Goal: Contribute content: Add original content to the website for others to see

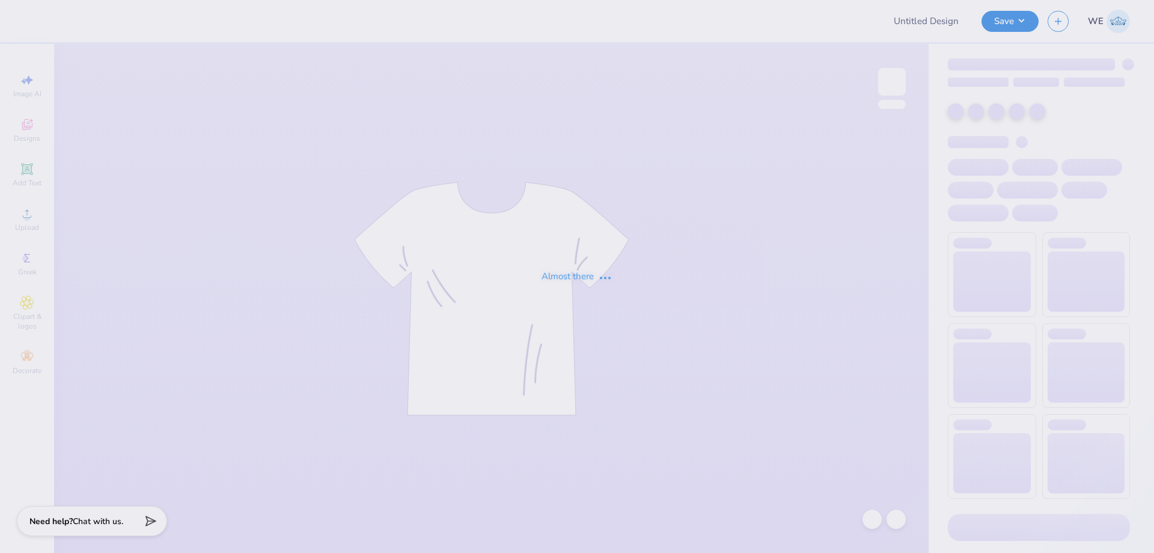
type input "Dad Tee"
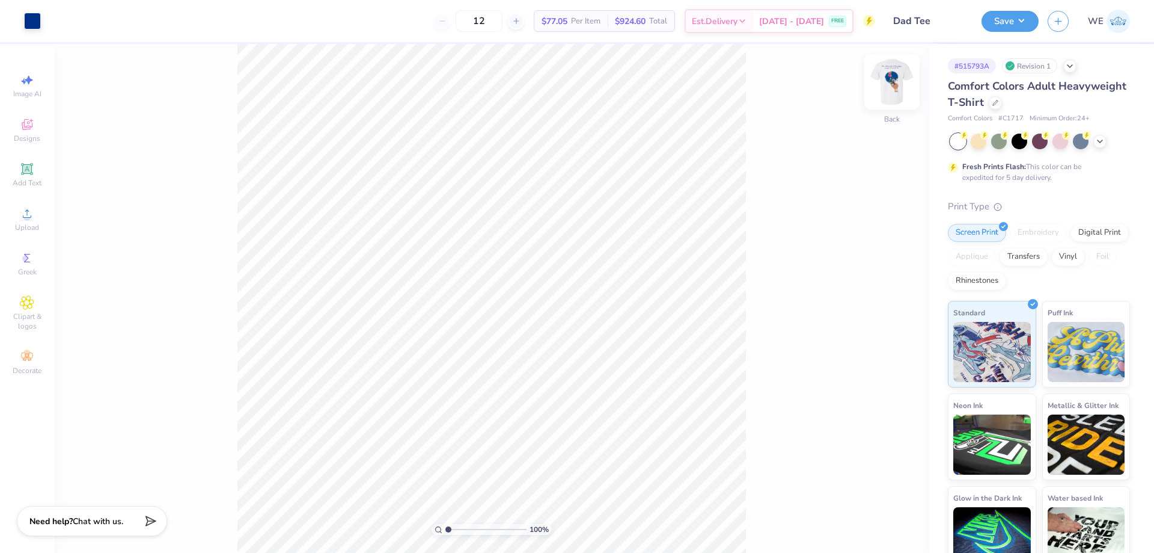
click at [902, 81] on img at bounding box center [892, 82] width 48 height 48
click at [895, 73] on img at bounding box center [892, 82] width 48 height 48
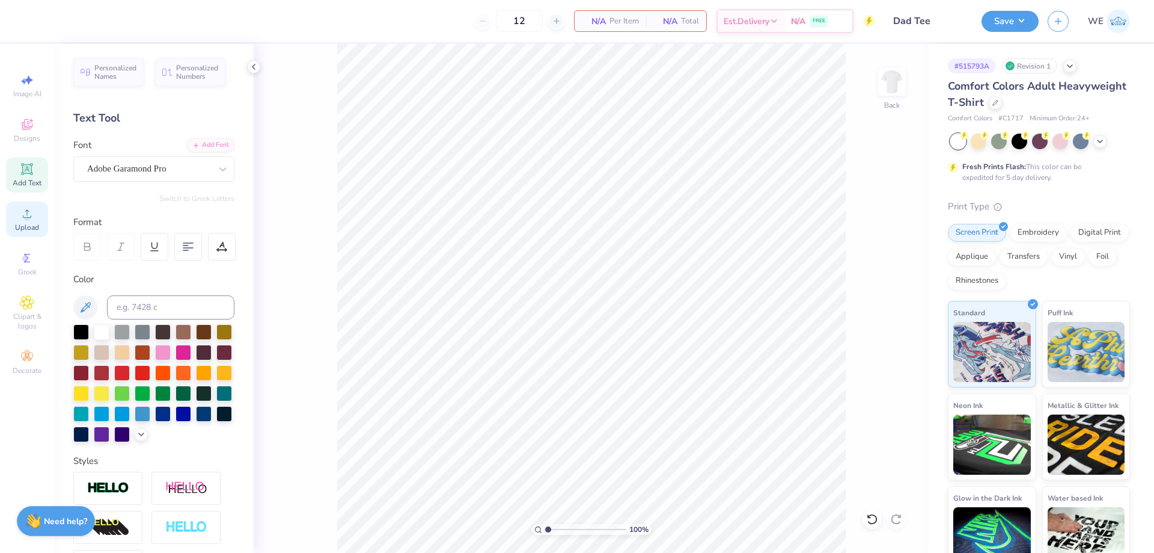
click at [32, 221] on div "Upload" at bounding box center [27, 218] width 42 height 35
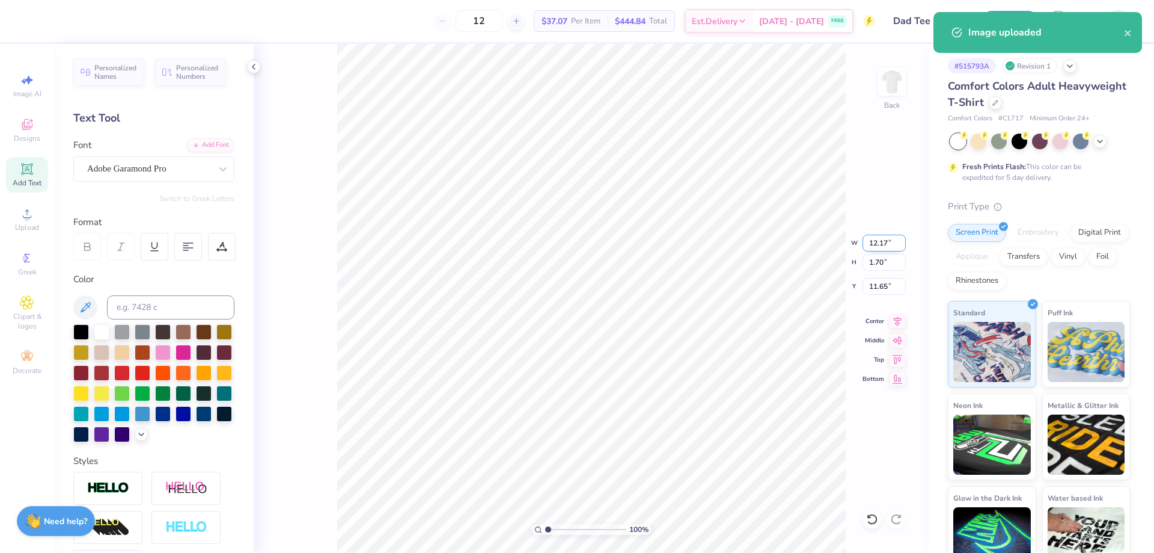
click at [884, 238] on input "12.17" at bounding box center [884, 242] width 43 height 17
type input "9.00"
type input "1.26"
type input "3.00"
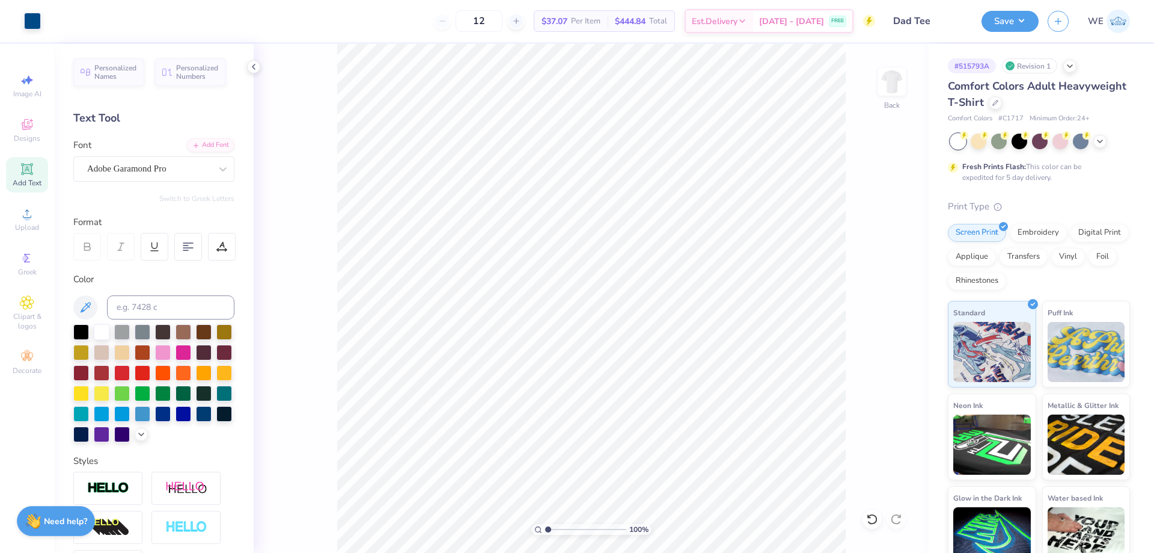
click at [877, 90] on div "100 % Back" at bounding box center [591, 298] width 675 height 509
click at [897, 88] on img at bounding box center [892, 82] width 48 height 48
click at [33, 218] on icon at bounding box center [27, 213] width 14 height 14
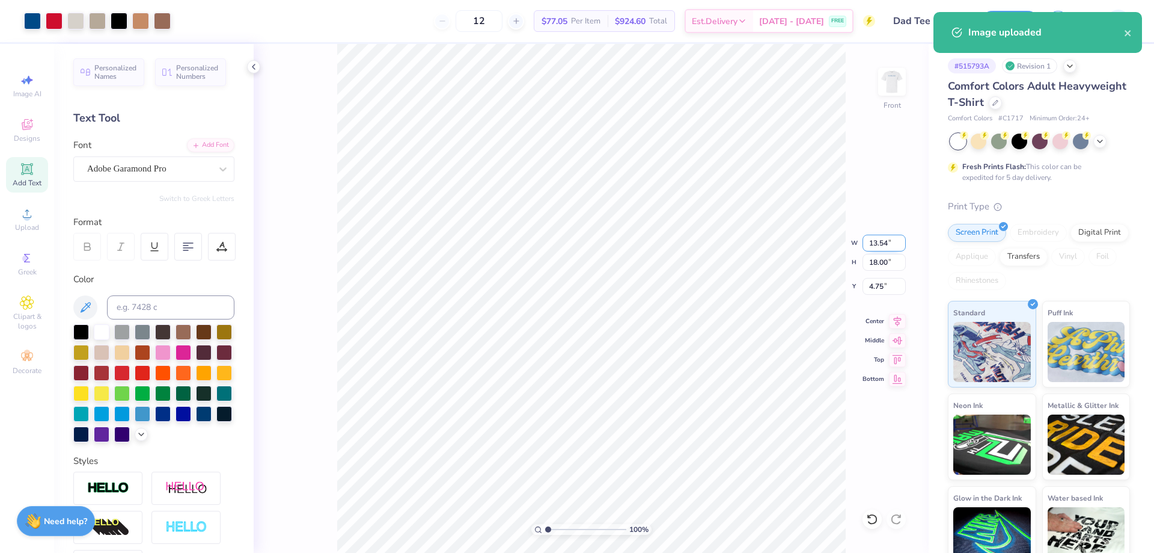
click at [886, 243] on input "13.54" at bounding box center [884, 242] width 43 height 17
type input "11.00"
type input "14.62"
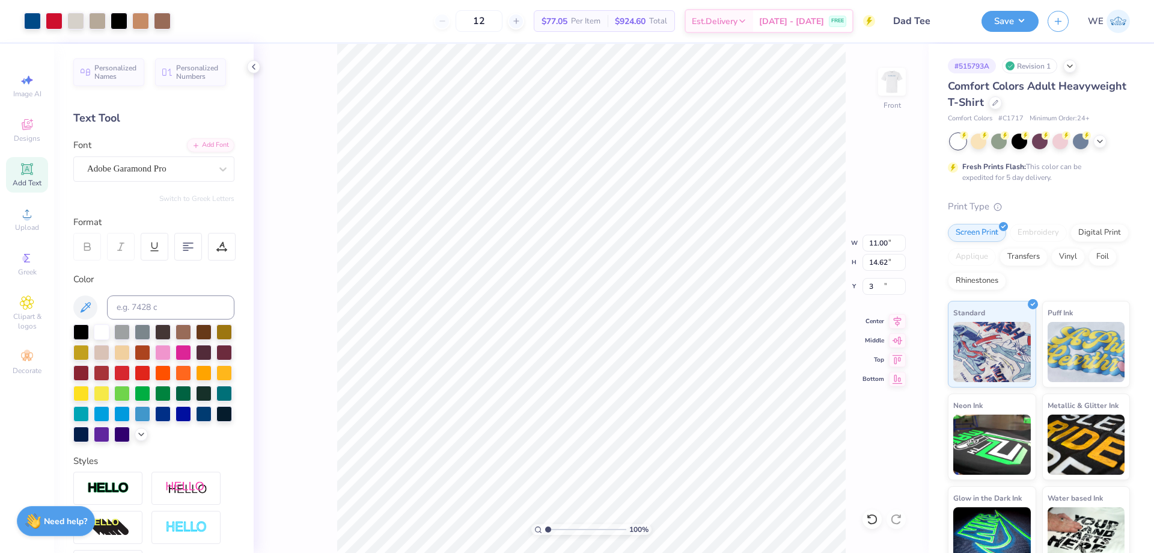
type input "3.00"
click at [1016, 23] on button "Save" at bounding box center [1010, 19] width 57 height 21
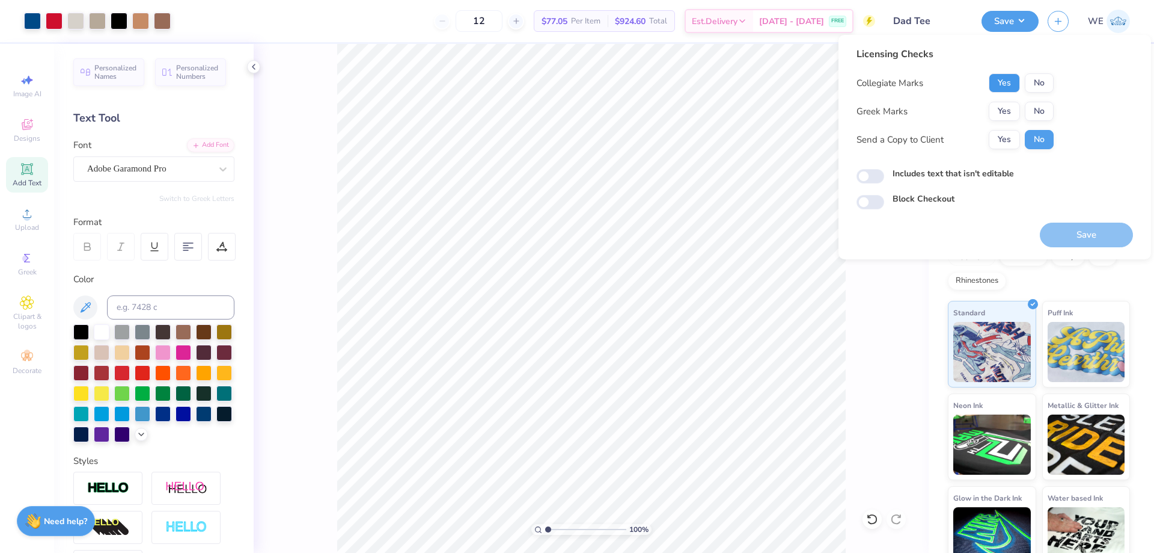
click at [1008, 84] on button "Yes" at bounding box center [1004, 82] width 31 height 19
click at [1011, 110] on button "Yes" at bounding box center [1004, 111] width 31 height 19
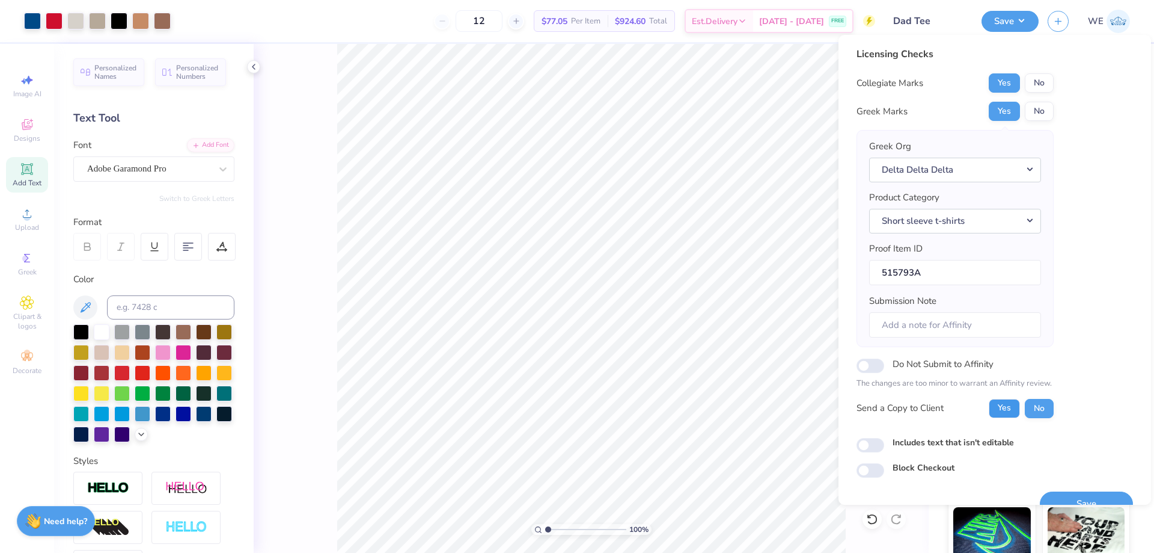
click at [1006, 407] on button "Yes" at bounding box center [1004, 408] width 31 height 19
click at [860, 456] on div "Licensing Checks Collegiate Marks Yes No Greek Marks Yes No Greek Org Delta Del…" at bounding box center [995, 262] width 277 height 431
click at [868, 444] on input "Includes text that isn't editable" at bounding box center [871, 445] width 28 height 14
checkbox input "true"
click at [1074, 497] on button "Save" at bounding box center [1086, 503] width 93 height 25
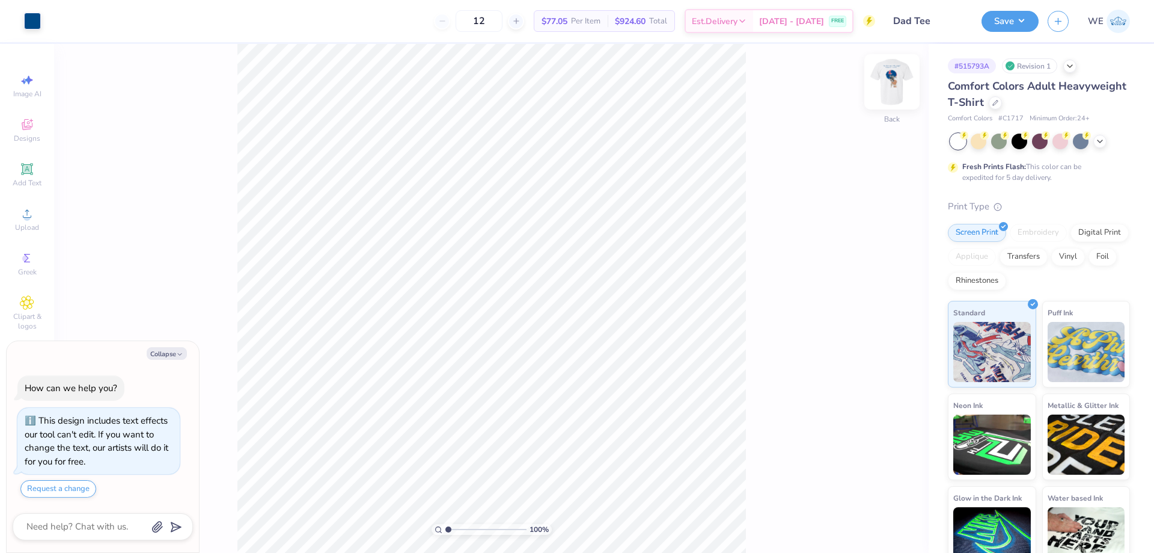
click at [894, 88] on img at bounding box center [892, 82] width 48 height 48
type textarea "x"
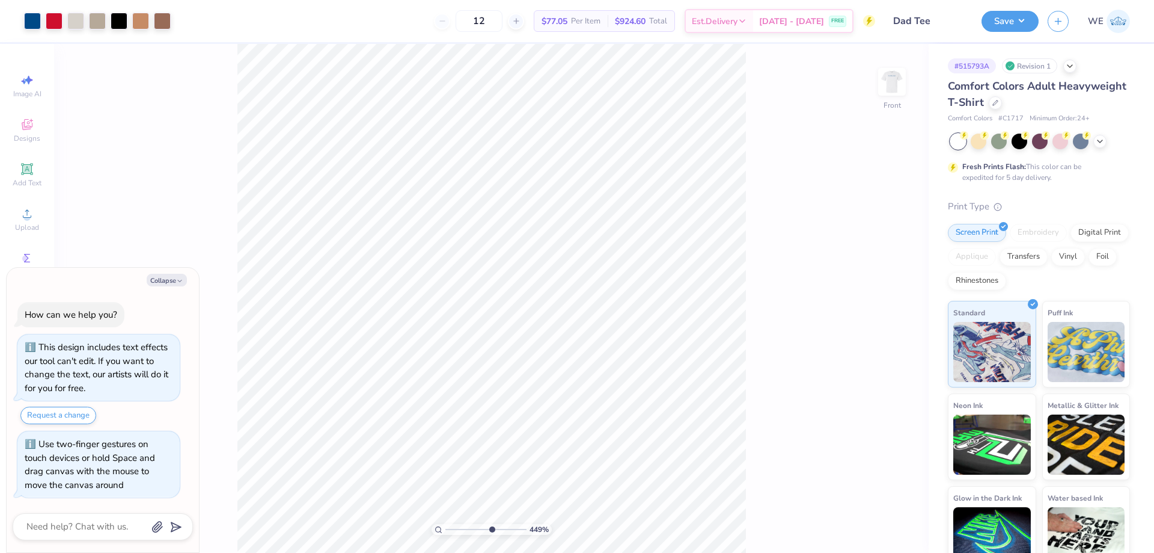
type input "7.39645288211908"
type textarea "x"
type input "7.39645288211908"
type textarea "x"
type input "7.39645288211908"
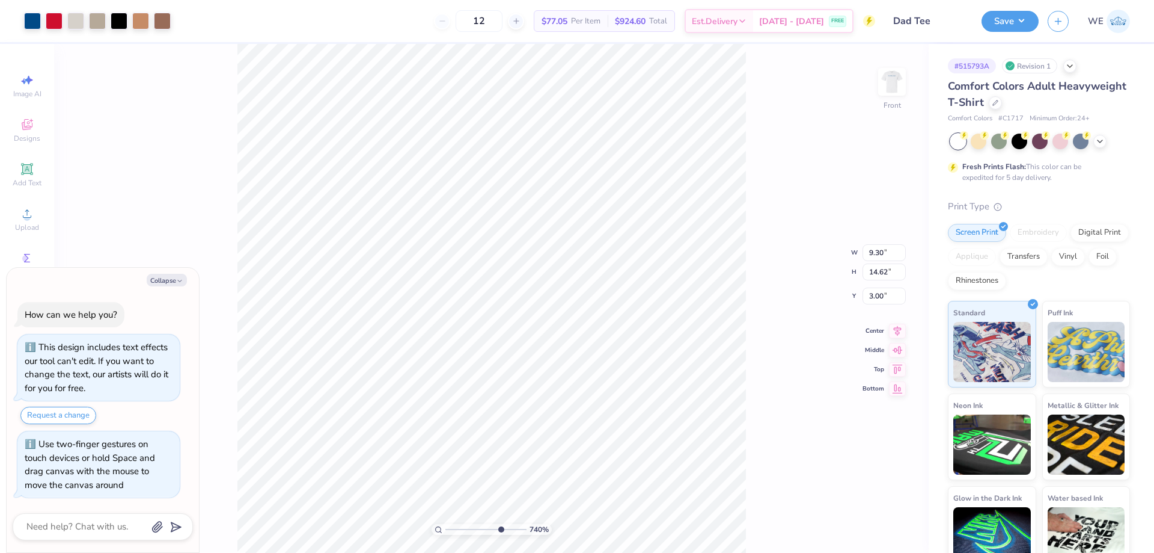
type textarea "x"
type input "2.30193535337791"
type textarea "x"
type input "1"
type textarea "x"
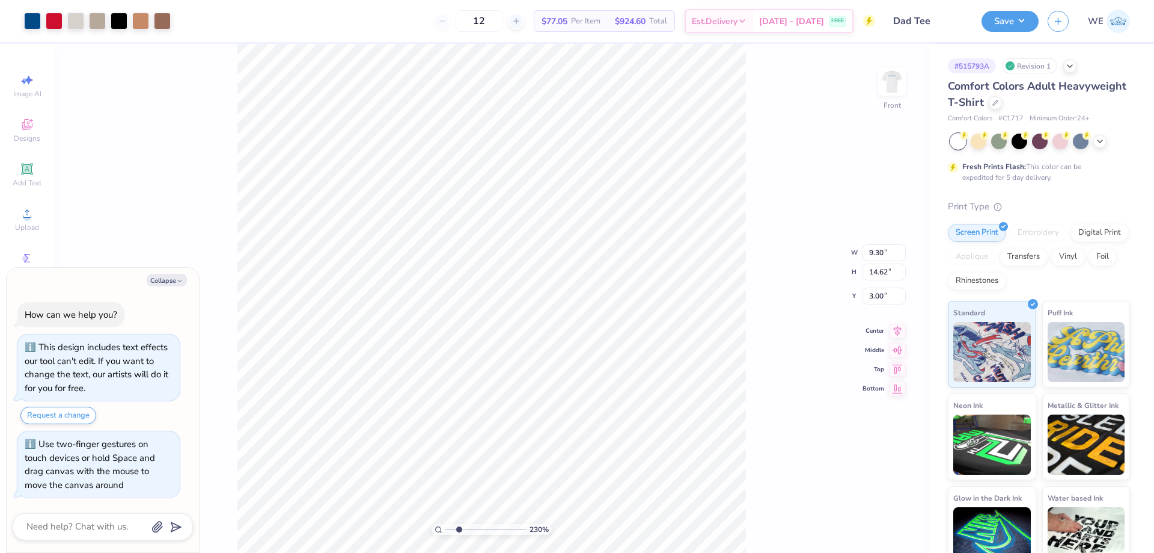
type input "2.30193535337791"
click at [603, 363] on li "Ungroup" at bounding box center [608, 359] width 94 height 23
type textarea "x"
type input "2.30193535337791"
type textarea "x"
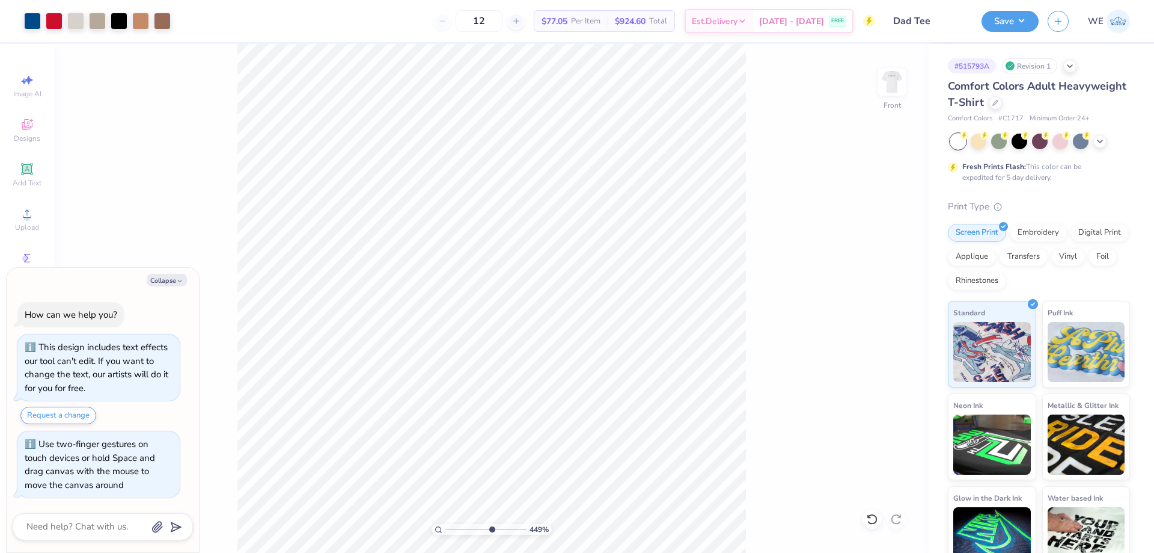
type input "7.39645288211908"
type textarea "x"
type input "7.39645288211908"
type textarea "x"
type input "7.39645288211908"
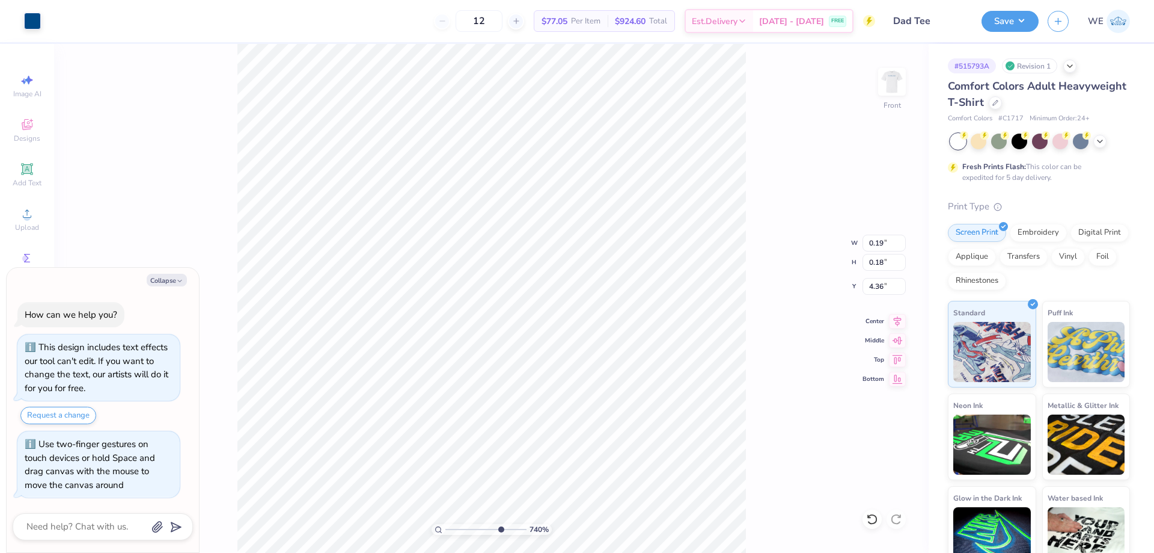
type textarea "x"
type input "7.39645288211908"
type textarea "x"
type input "7.39645288211908"
type input "7.12"
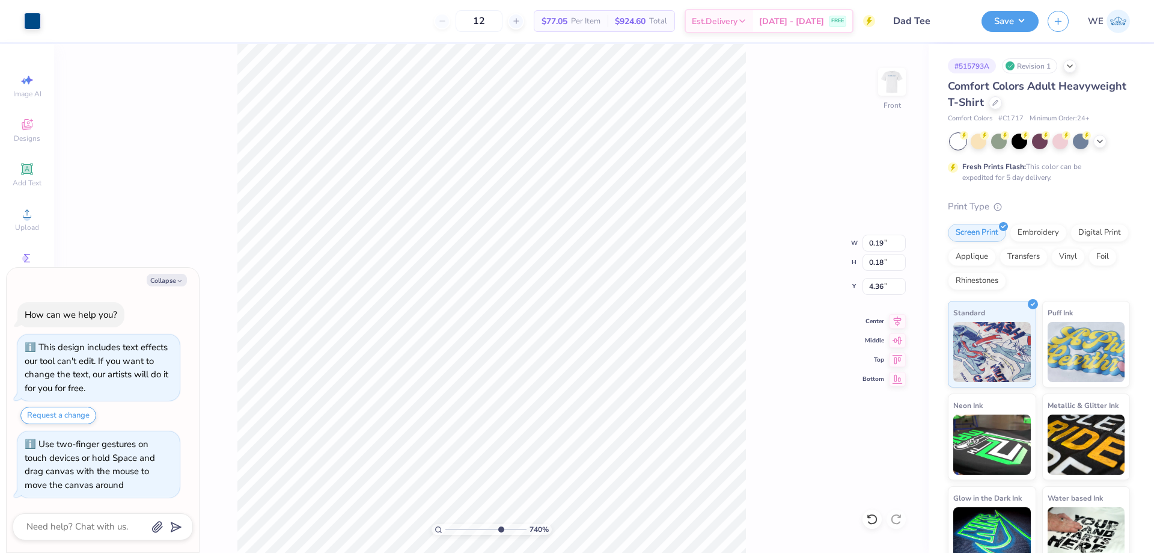
type input "0.67"
type input "4.31"
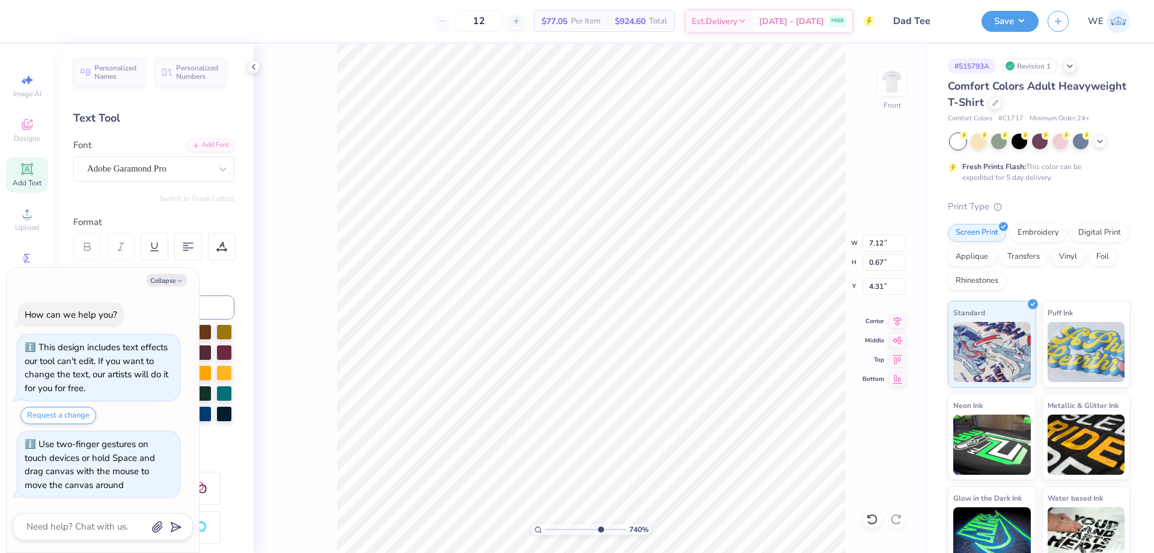
type textarea "x"
type input "7.39645288211908"
type textarea "x"
type input "7.39645288211908"
type textarea "x"
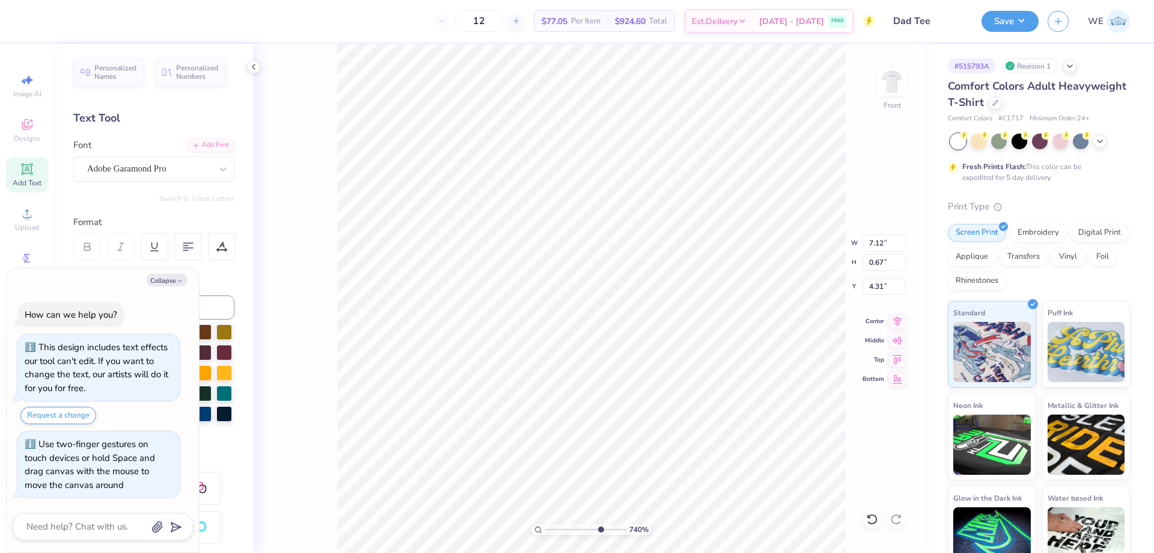
type input "7.39645288211908"
type textarea "x"
type input "7.39645288211908"
type textarea "34.3662 N, 89.8387 W"
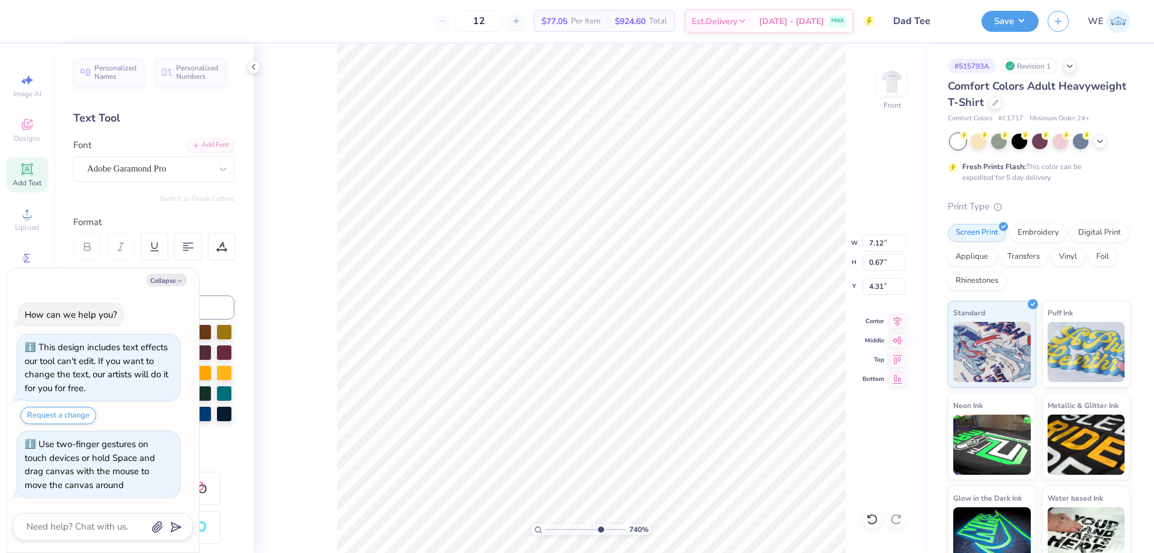
type textarea "x"
type input "7.39645288211908"
type textarea "x"
type input "7.39645288211908"
type textarea "x"
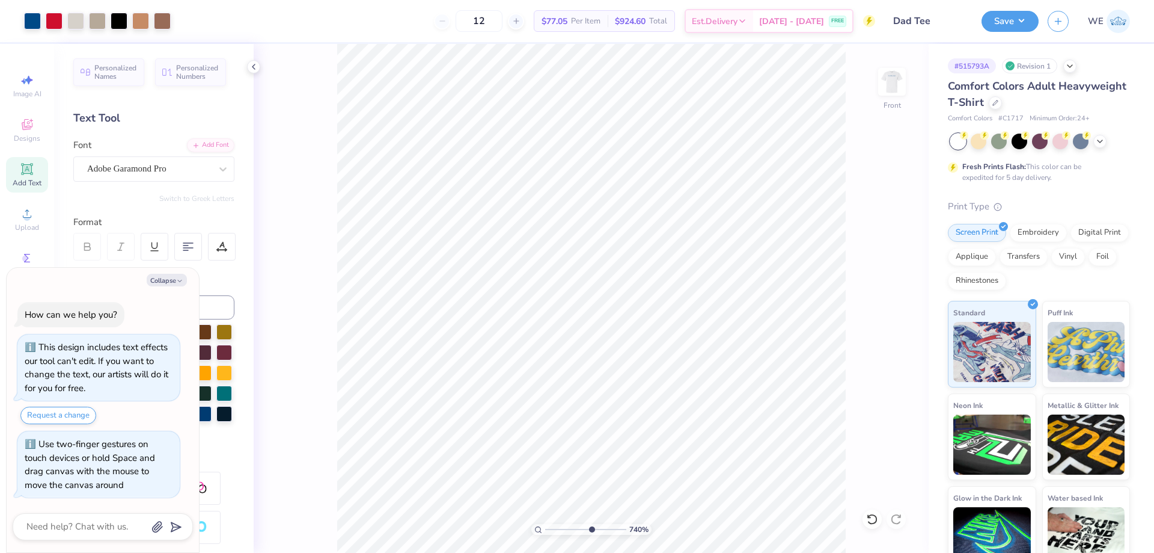
type input "3.21314535235116"
type textarea "x"
type input "3.79619922921342"
type textarea "x"
type input "3.79619922921342"
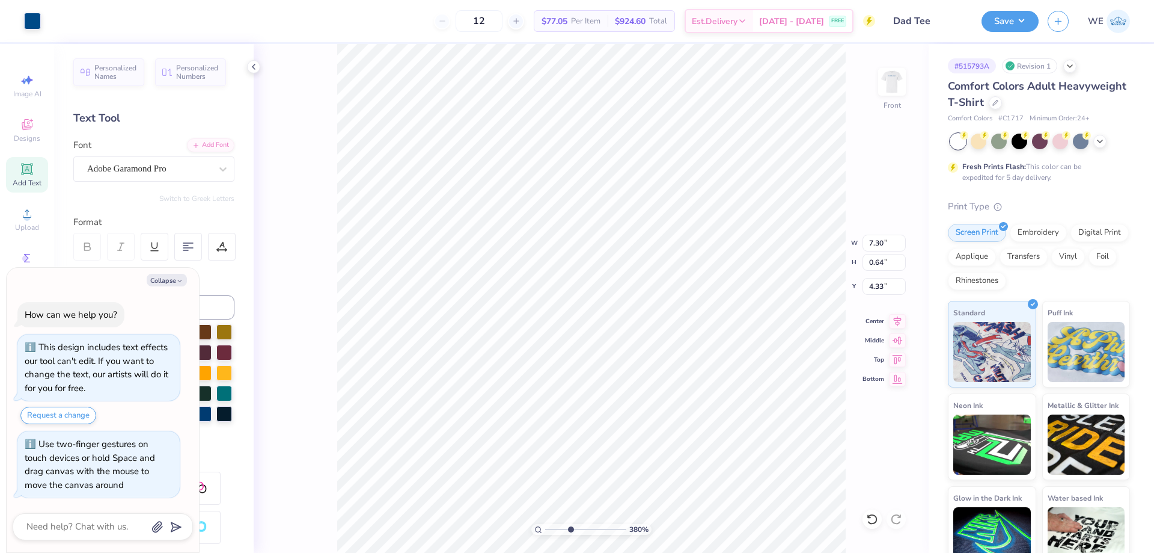
type textarea "x"
type input "3.79619922921342"
type textarea "x"
type input "3.79619922921342"
type textarea "x"
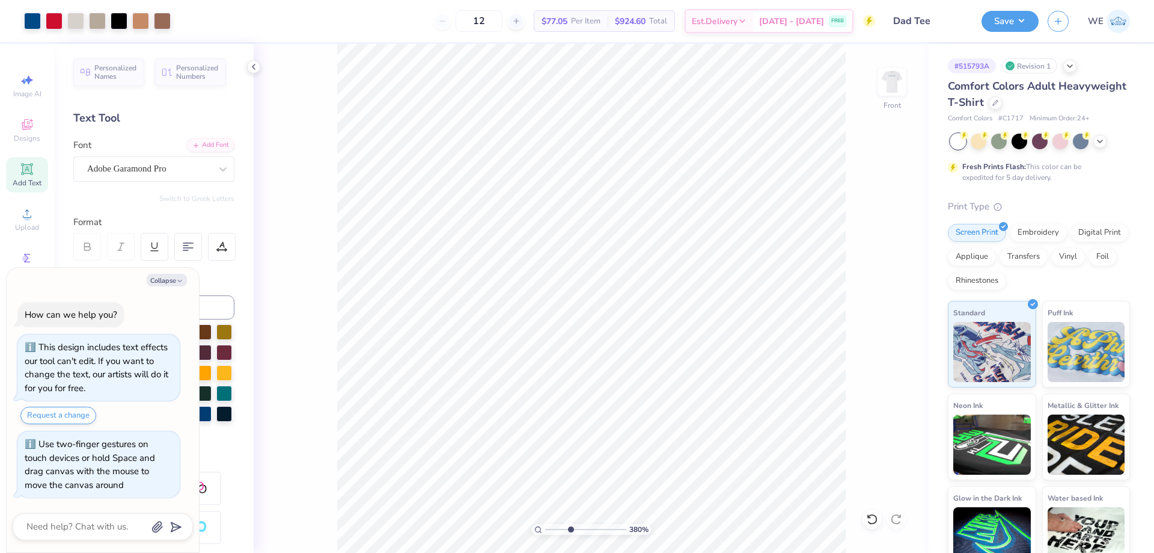
type input "3.79619922921342"
type textarea "x"
type input "1.94838374793402"
type textarea "x"
type input "1.94838374793402"
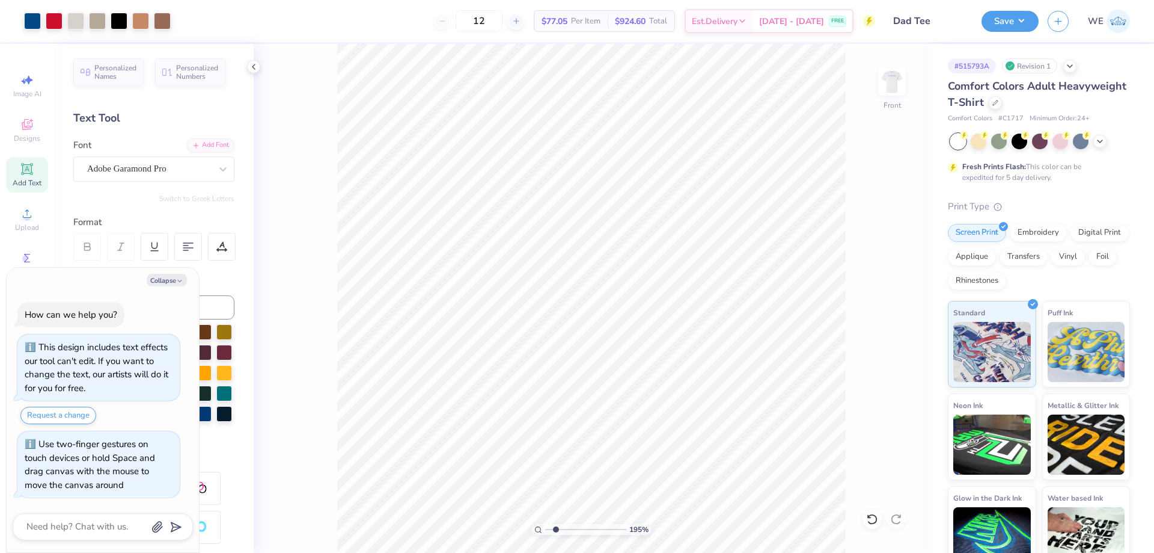
type textarea "x"
type input "1"
type textarea "x"
type input "7.39645288211908"
type textarea "x"
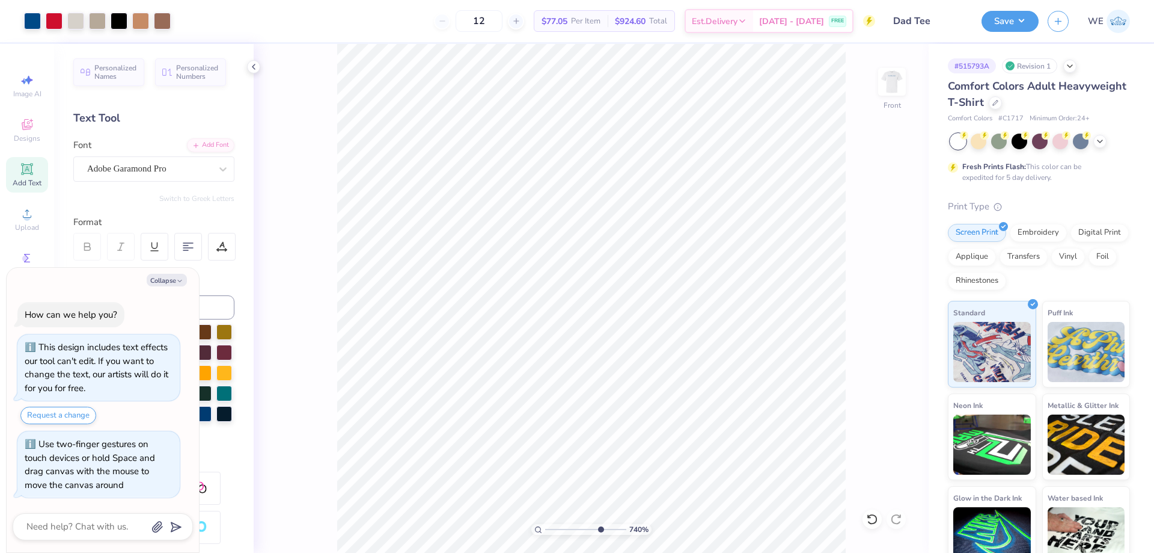
type input "7.39645288211908"
type textarea "x"
type input "7.39645288211908"
type textarea "x"
type input "10"
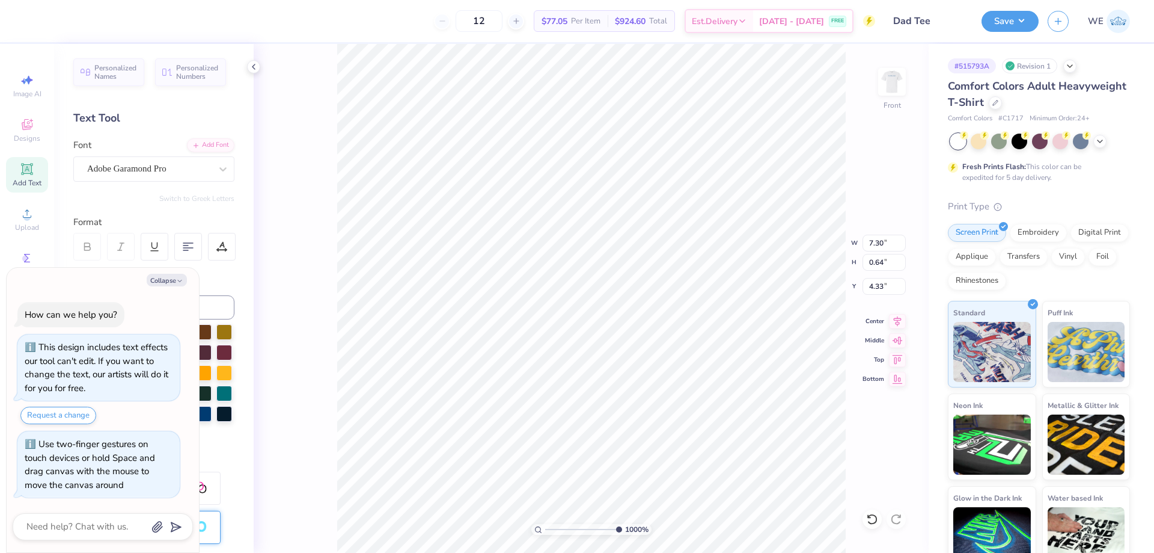
type textarea "x"
type input "3.67695447224541"
type textarea "x"
type input "8.46411149242273"
type textarea "x"
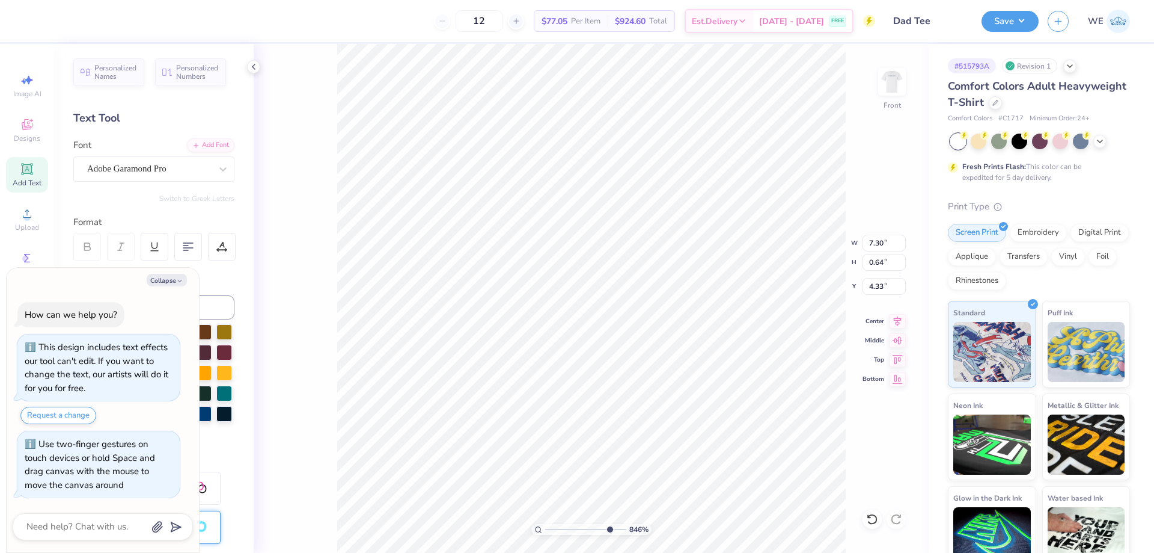
type input "7.16411833561626"
type textarea "x"
type input "10"
type textarea "x"
type input "4.34"
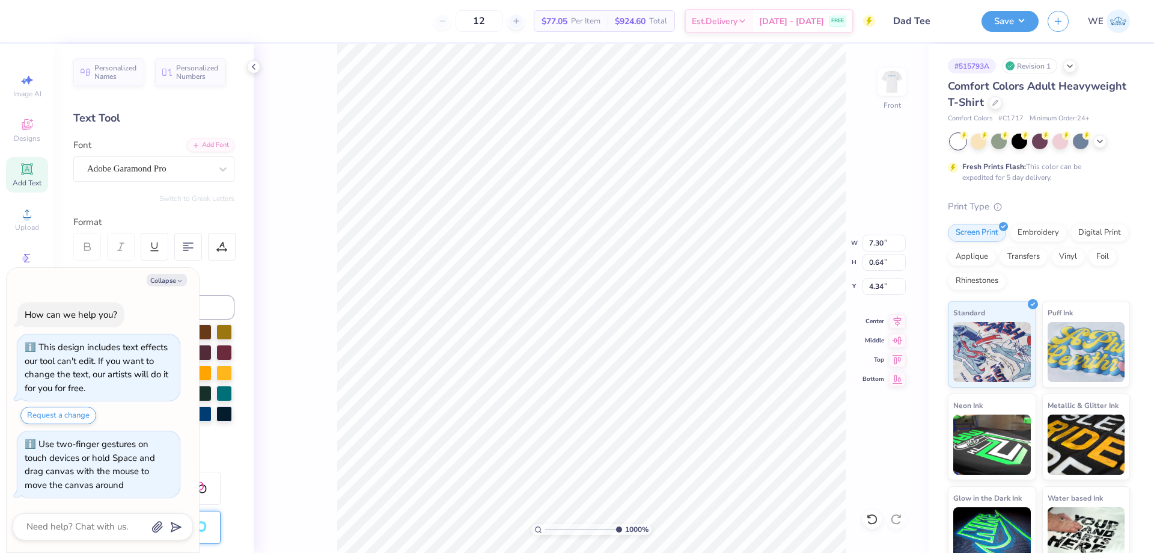
type textarea "x"
type input "4.34417064985155"
type textarea "x"
type input "4.34417064985155"
type textarea "x"
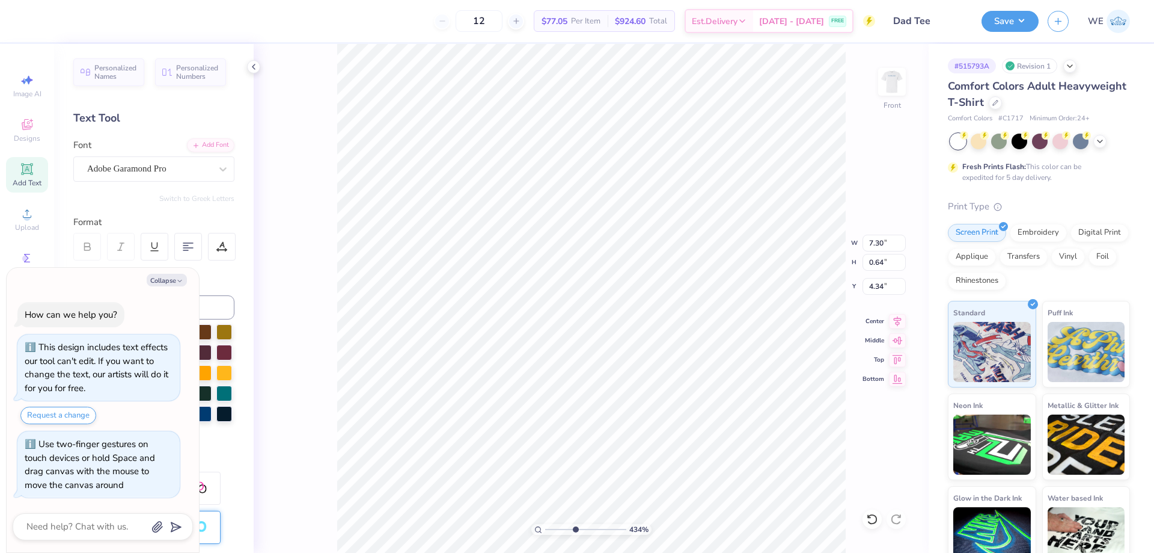
type input "4.34417064985155"
type textarea "x"
type input "4.34417064985155"
type textarea "x"
type input "4.34417064985155"
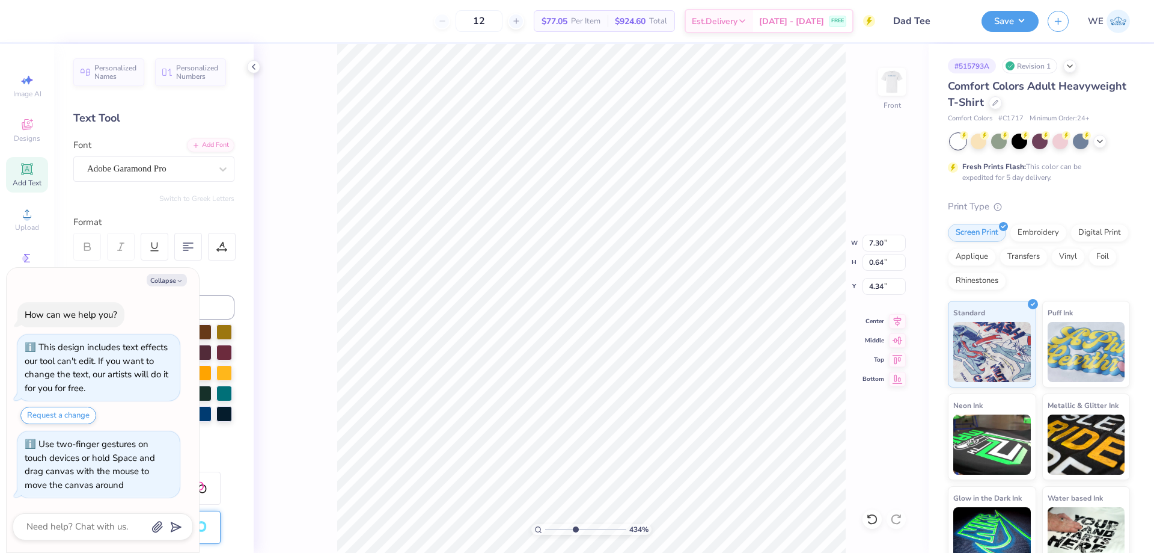
type textarea "x"
type input "4.34417064985155"
type textarea "x"
type input "4.34417064985155"
type textarea "x"
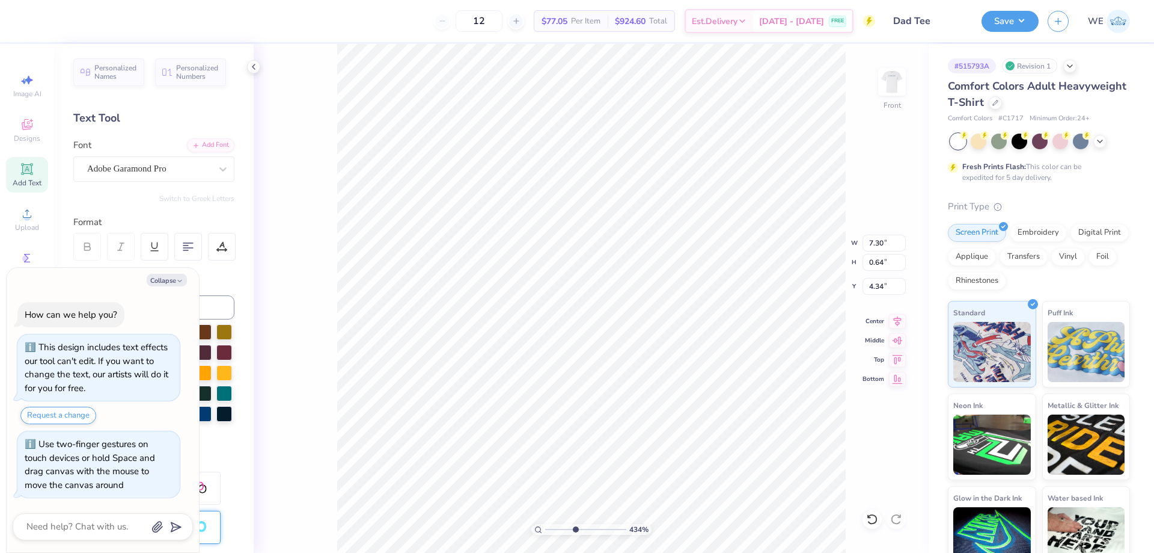
type input "4.34417064985155"
type textarea "34.3662 N, 89.8387 W"
type textarea "x"
type input "4.34417064985155"
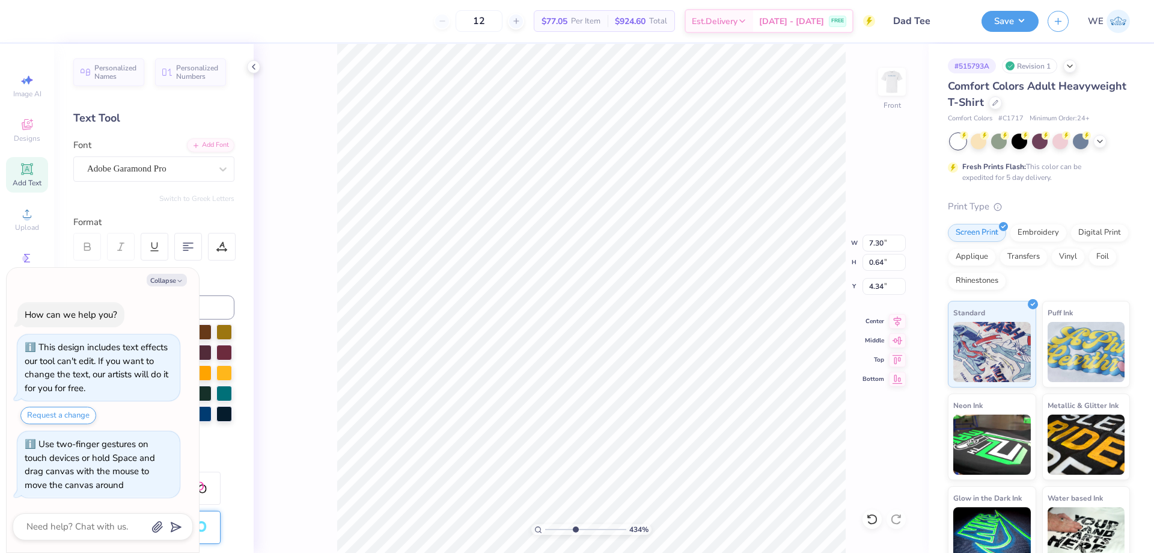
type textarea "x"
type input "5.13245915267131"
type textarea "x"
type input "5.13245915267131"
type textarea "x"
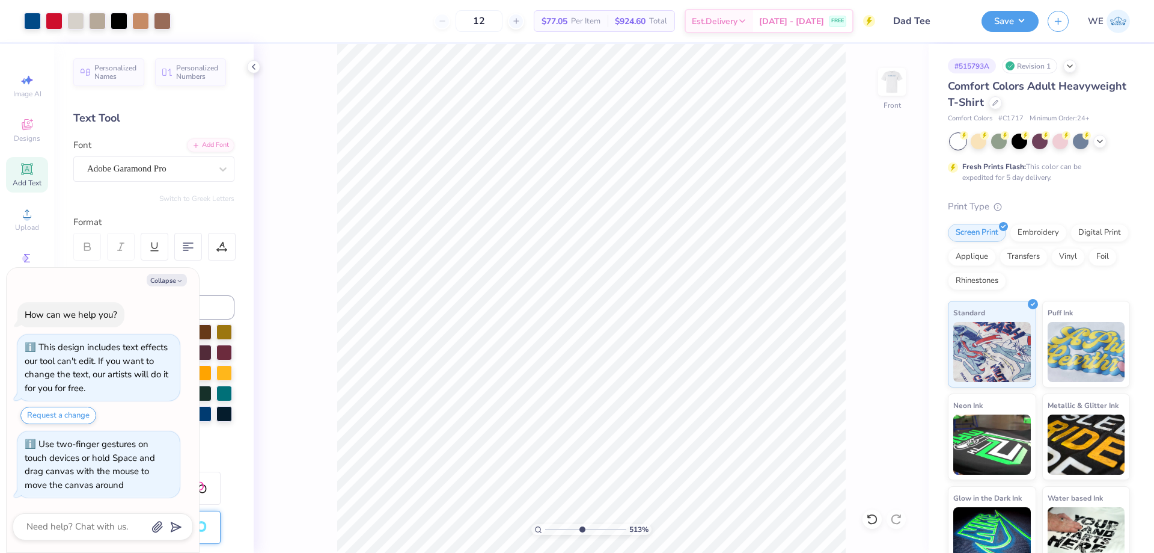
type input "5.13245915267131"
type textarea "x"
type input "5.13245915267131"
type textarea "x"
type input "5.13245915267131"
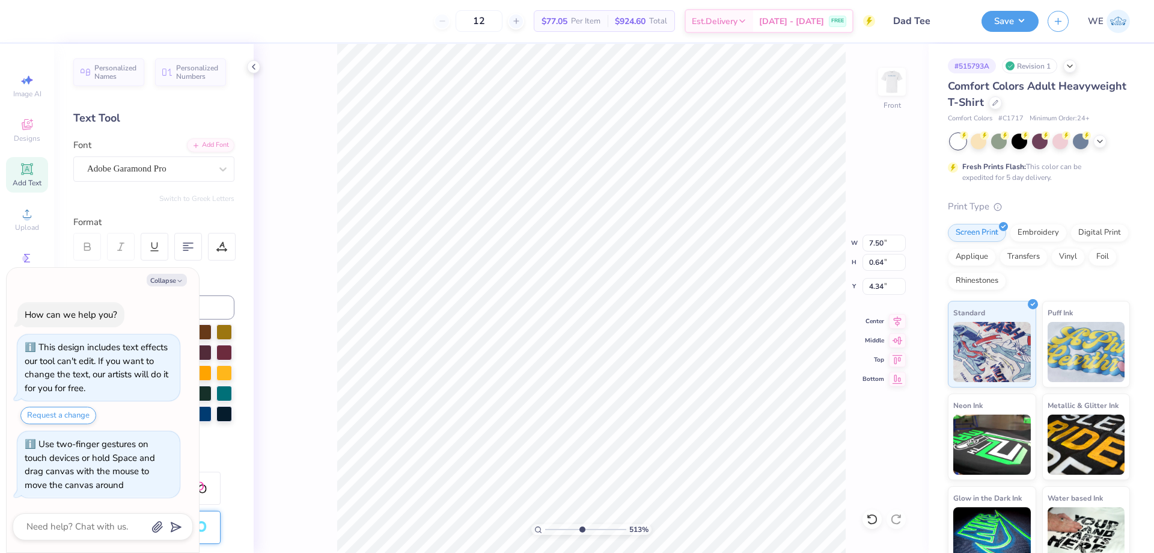
type input "4.36"
type textarea "x"
type input "5.13245915267131"
type textarea "x"
type input "5.13245915267131"
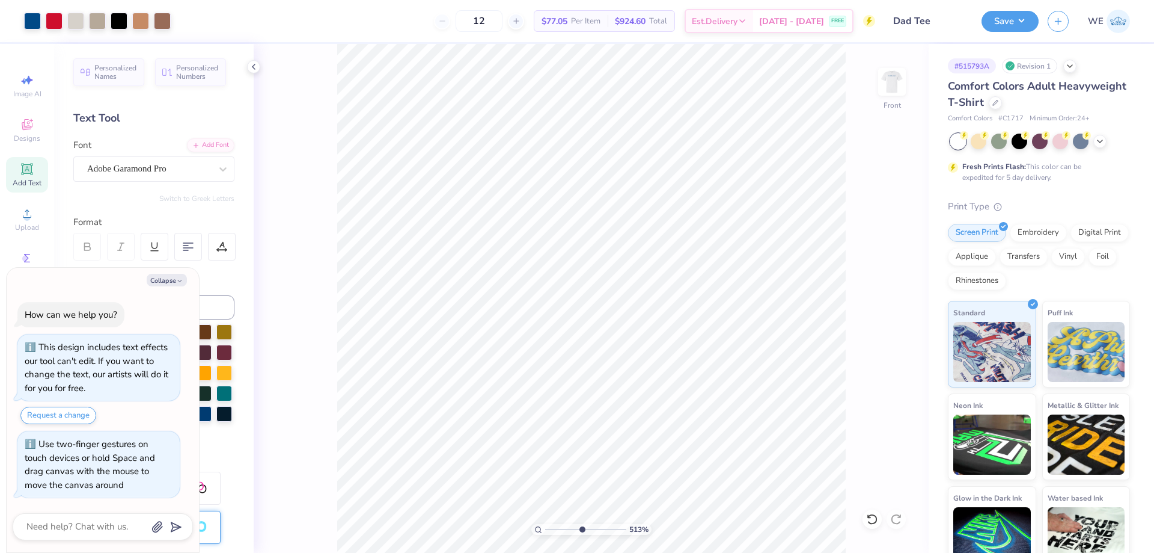
type textarea "x"
type input "4.34417064985155"
type textarea "x"
type input "4.34417064985155"
type textarea "x"
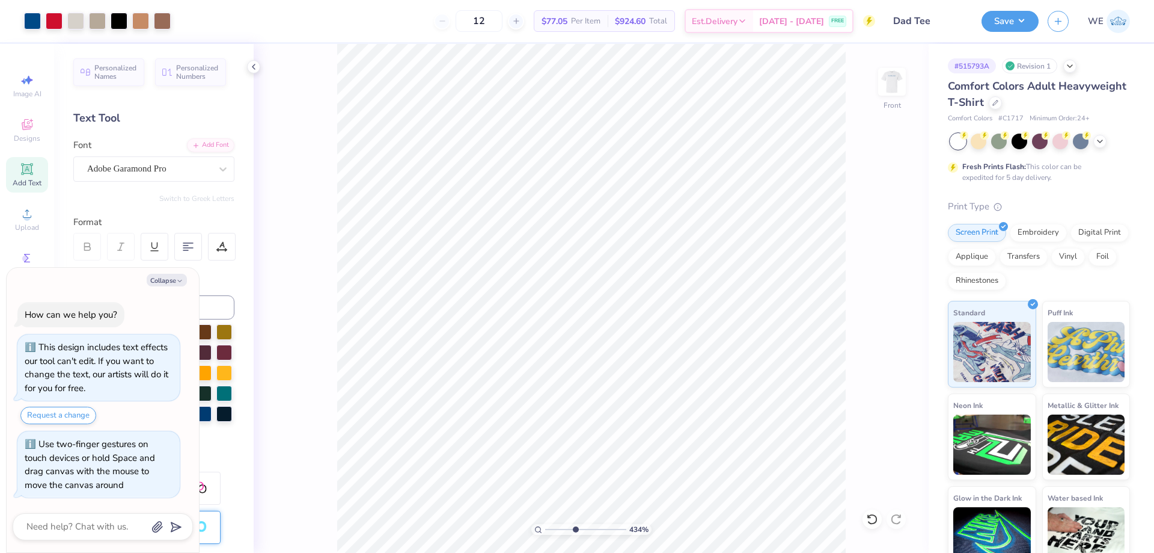
type input "4.34417064985155"
type textarea "x"
type input "4.34417064985155"
type textarea "x"
type input "4.34417064985155"
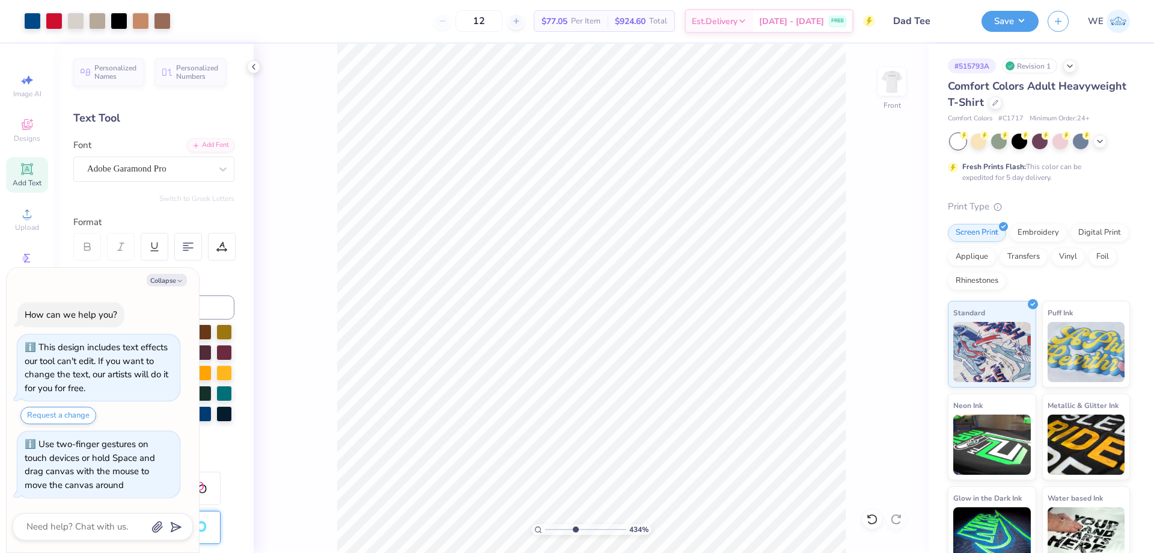
type textarea "x"
type input "8.46411149242273"
type textarea "x"
type input "8.46411149242273"
type textarea "x"
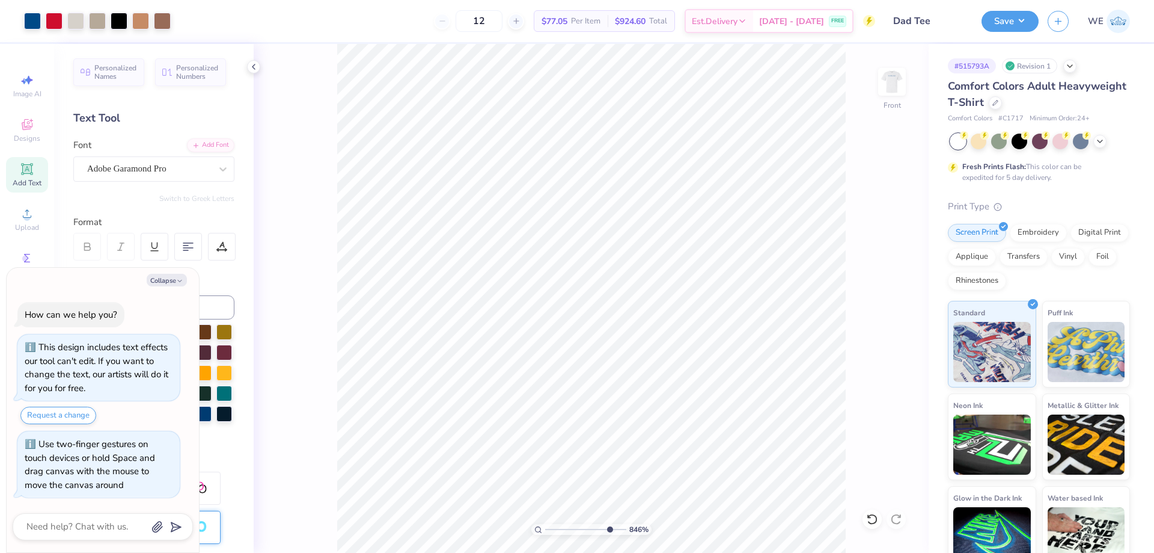
type input "8.46411149242273"
type textarea "x"
type input "8.46411149242273"
type input "0.19"
type input "0.18"
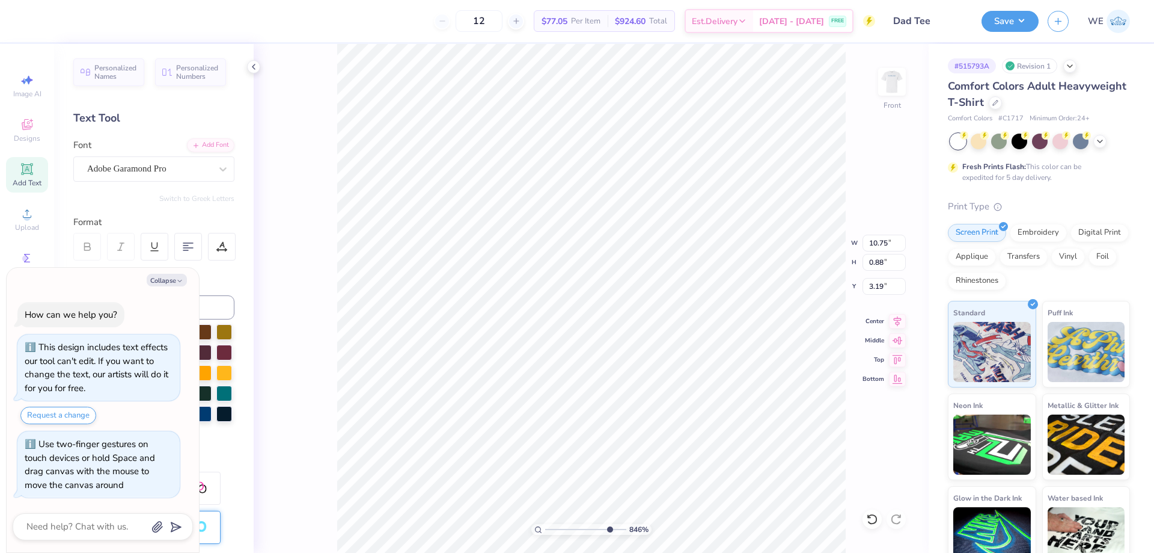
type input "4.36"
type textarea "x"
type input "8.46411149242273"
type textarea "x"
type input "8.46411149242273"
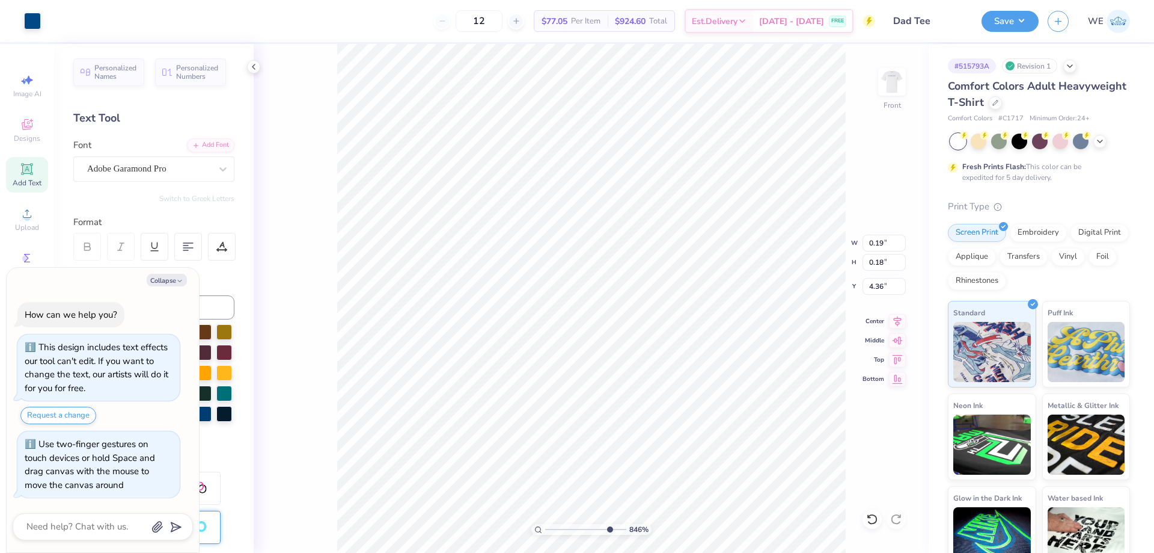
type input "7.50"
type input "0.64"
type textarea "x"
type input "8.46411149242273"
type textarea "x"
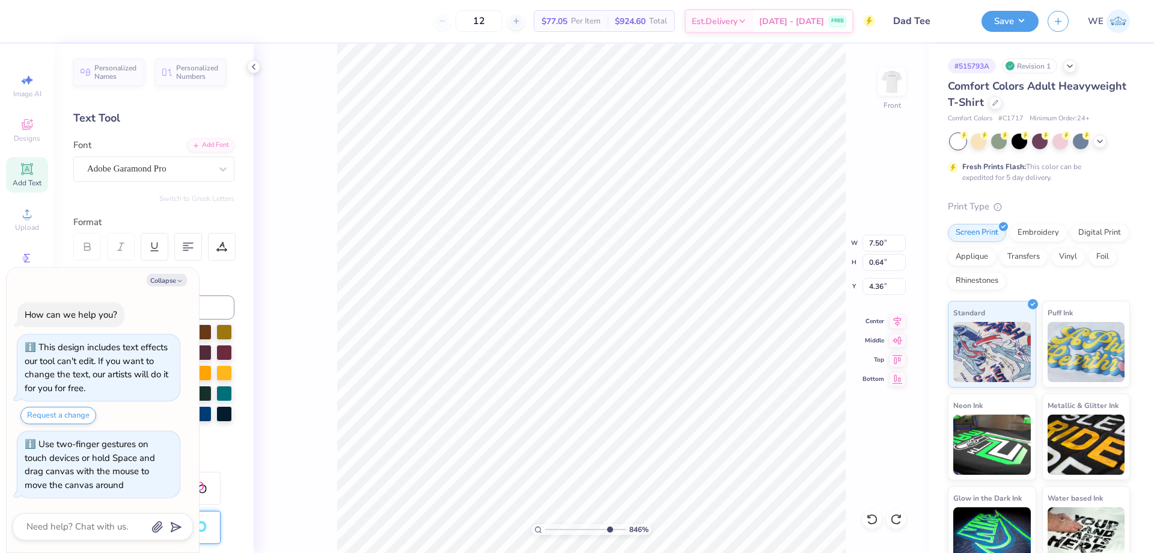
type input "8.46411149242273"
type textarea "x"
type input "8.46411149242273"
type textarea "x"
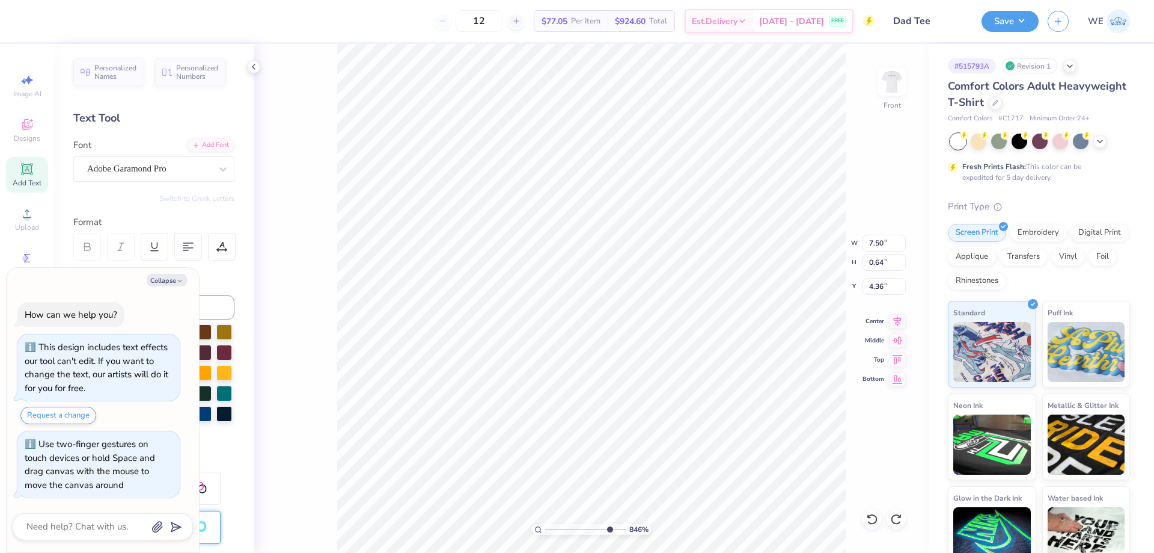
type input "8.46411149242273"
type textarea "x"
type input "8.46411149242273"
type textarea "x"
type input "8.46411149242273"
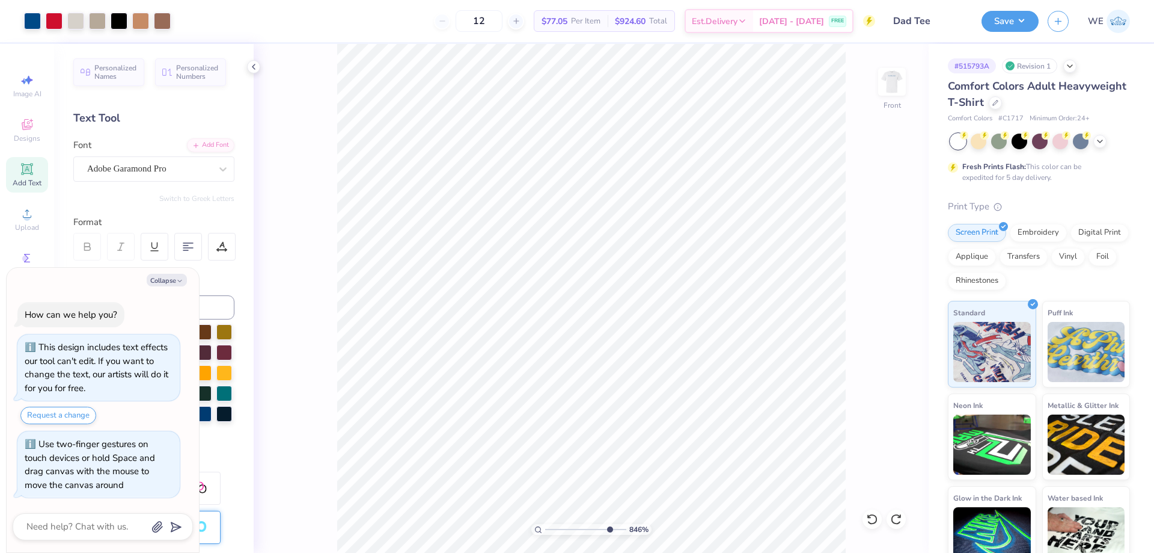
type textarea "x"
type input "8.46411149242273"
type textarea "x"
type input "8.46411149242273"
type textarea "x"
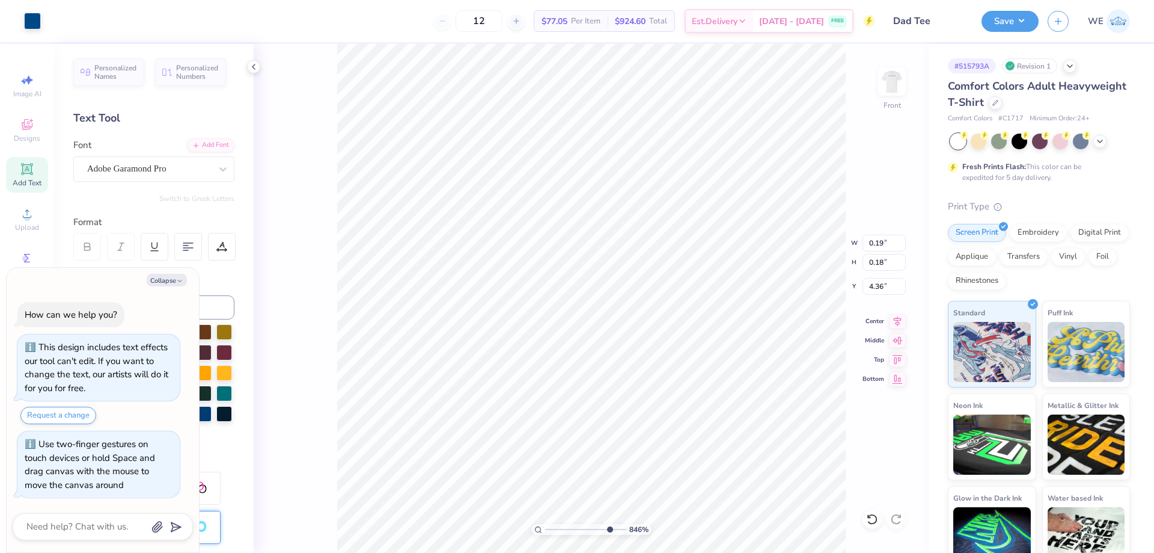
type input "8.46411149242273"
type textarea "x"
type input "2.63421369538395"
type textarea "x"
type input "1"
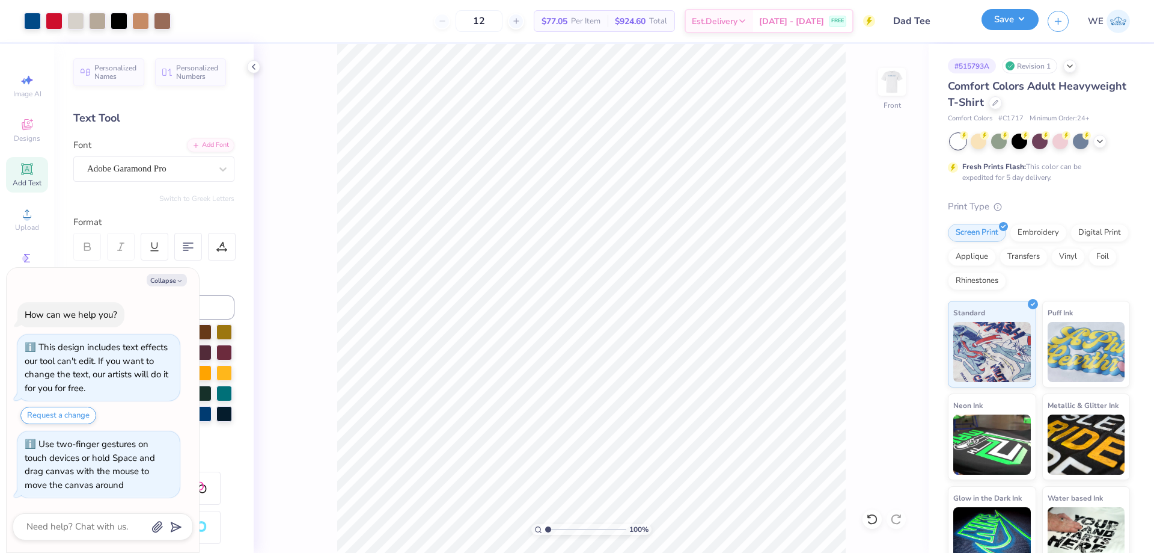
click at [1024, 21] on button "Save" at bounding box center [1010, 19] width 57 height 21
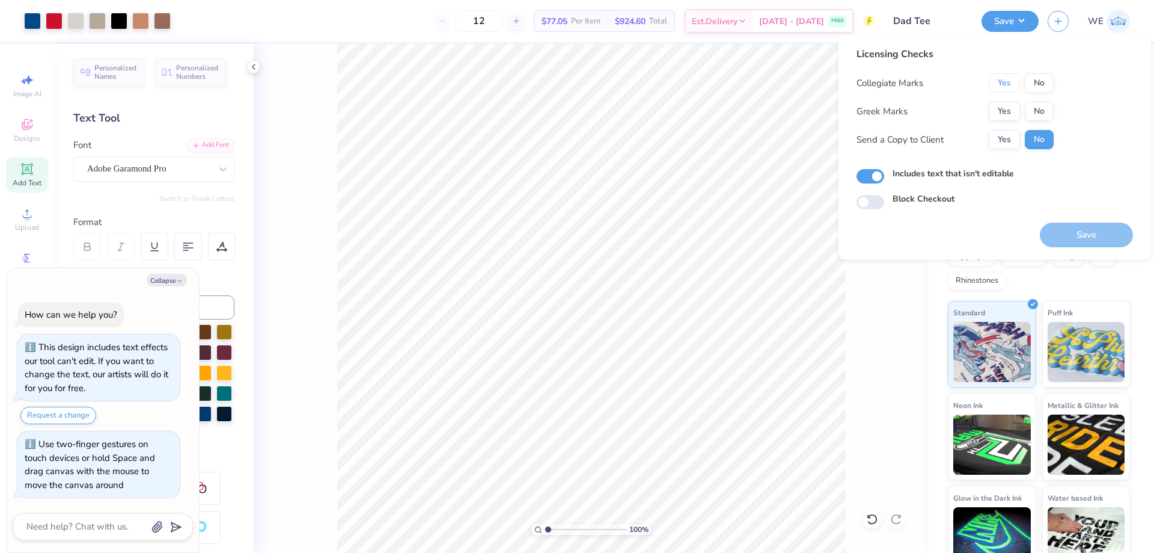
drag, startPoint x: 1004, startPoint y: 84, endPoint x: 1005, endPoint y: 101, distance: 16.9
click at [1004, 84] on button "Yes" at bounding box center [1004, 82] width 31 height 19
click at [1005, 108] on button "Yes" at bounding box center [1004, 111] width 31 height 19
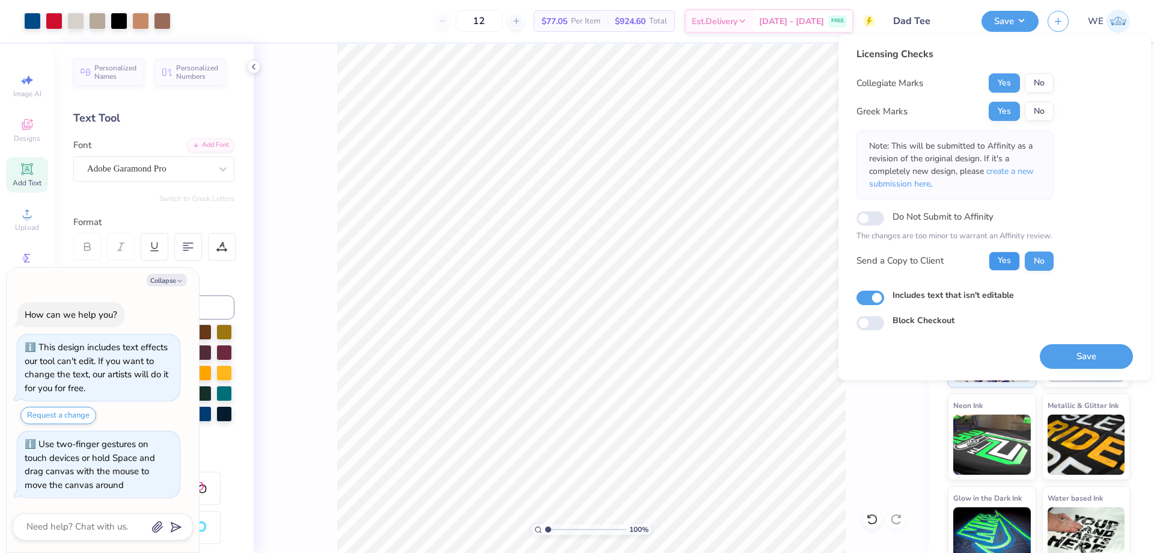
click at [1005, 257] on button "Yes" at bounding box center [1004, 260] width 31 height 19
click at [1064, 363] on button "Save" at bounding box center [1086, 356] width 93 height 25
type textarea "x"
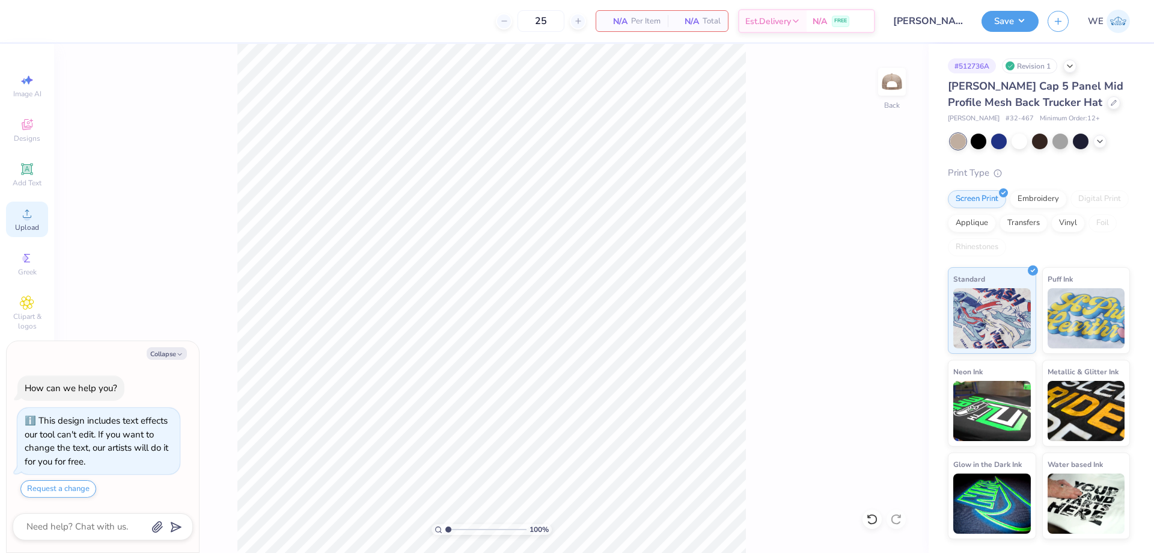
click at [29, 207] on icon at bounding box center [27, 213] width 14 height 14
click at [1023, 24] on button "Save" at bounding box center [1010, 19] width 57 height 21
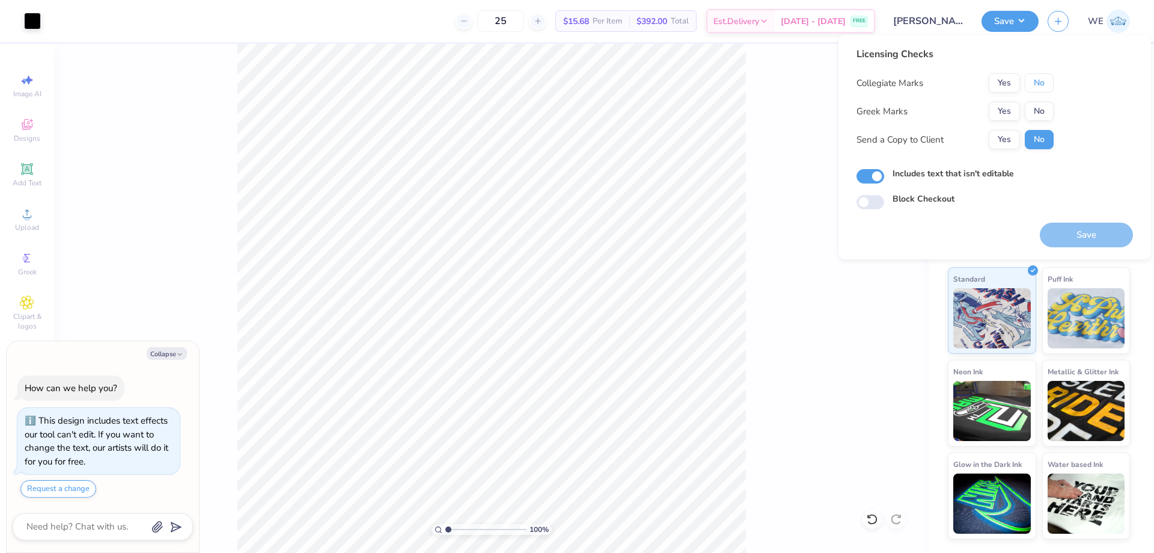
drag, startPoint x: 1047, startPoint y: 82, endPoint x: 1049, endPoint y: 100, distance: 17.5
click at [1048, 83] on button "No" at bounding box center [1039, 82] width 29 height 19
click at [1049, 100] on div "Collegiate Marks Yes No Greek Marks Yes No Send a Copy to Client Yes No" at bounding box center [955, 111] width 197 height 76
click at [1043, 108] on button "No" at bounding box center [1039, 111] width 29 height 19
click at [1004, 136] on button "Yes" at bounding box center [1004, 139] width 31 height 19
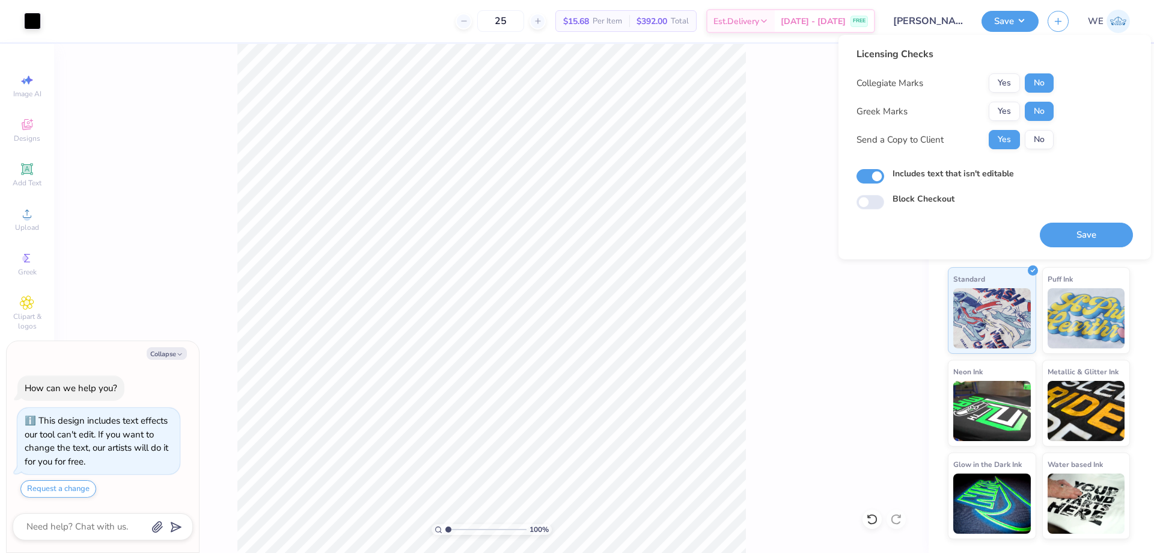
drag, startPoint x: 1083, startPoint y: 225, endPoint x: 1067, endPoint y: 224, distance: 15.6
click at [1083, 225] on button "Save" at bounding box center [1086, 234] width 93 height 25
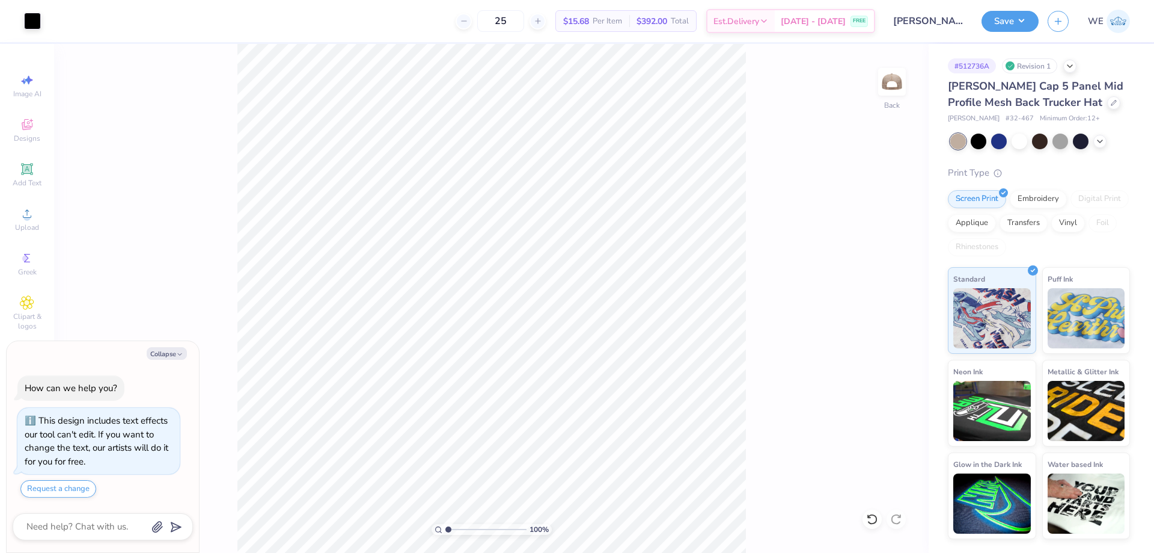
type textarea "x"
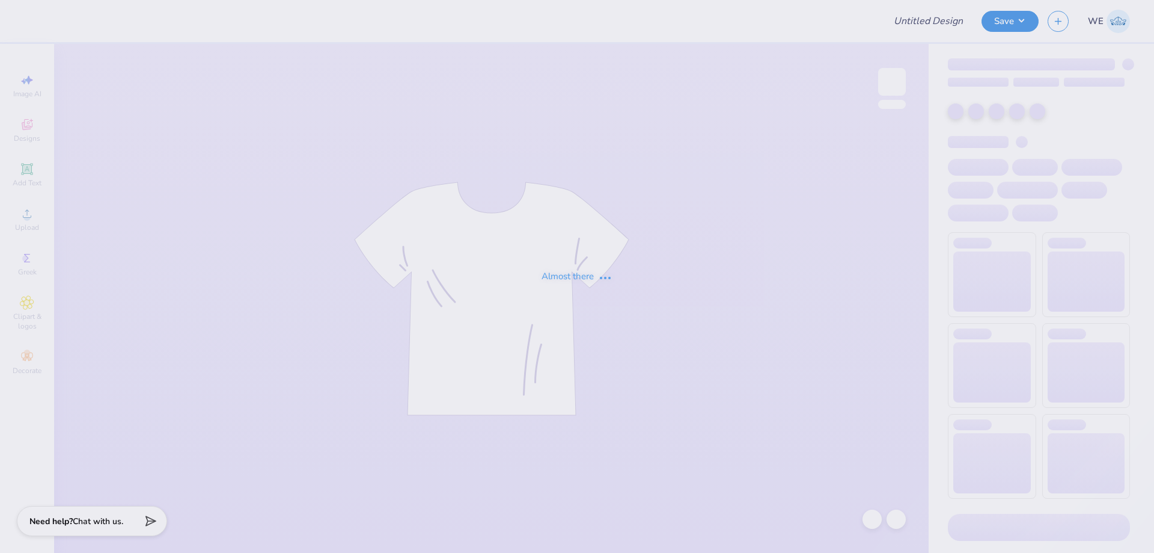
type input "VCWLAX"
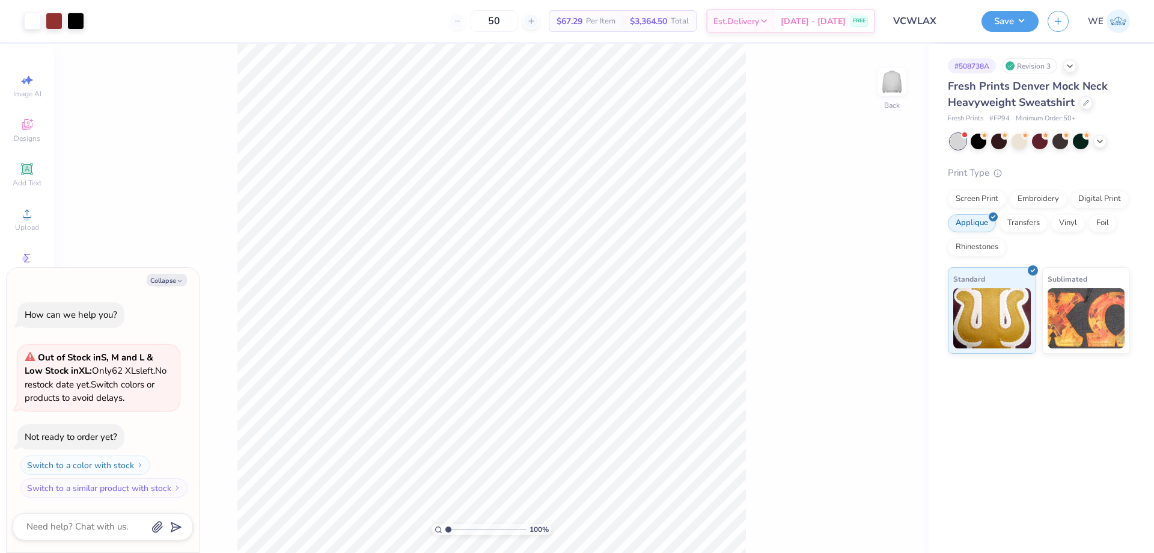
type textarea "x"
